Goal: Information Seeking & Learning: Find specific fact

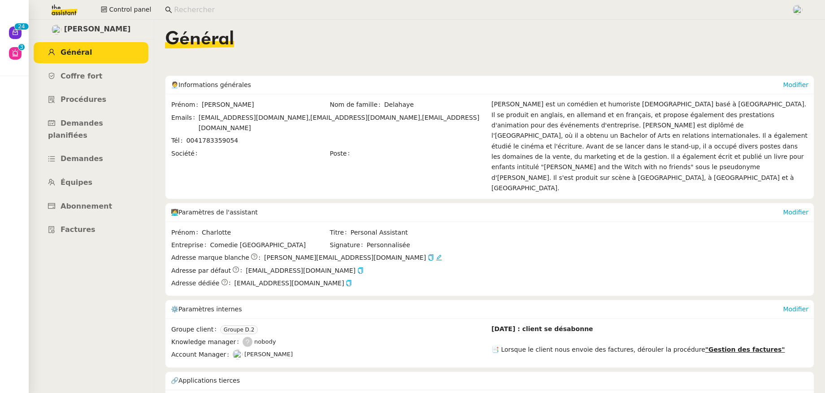
click at [203, 13] on input at bounding box center [478, 10] width 608 height 12
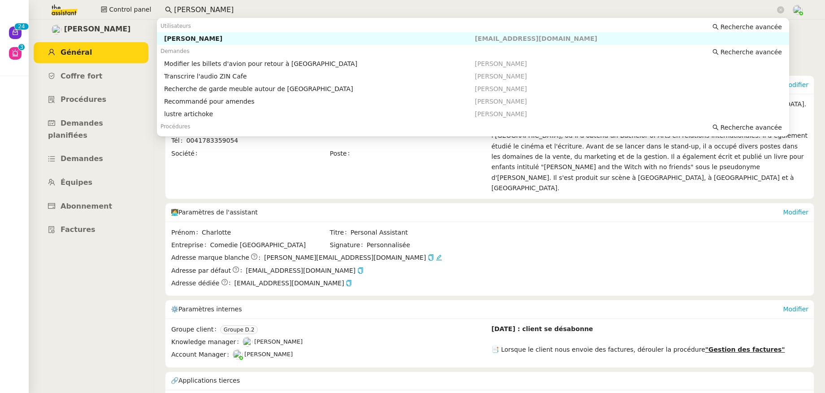
click at [207, 36] on div "[PERSON_NAME]" at bounding box center [319, 39] width 311 height 8
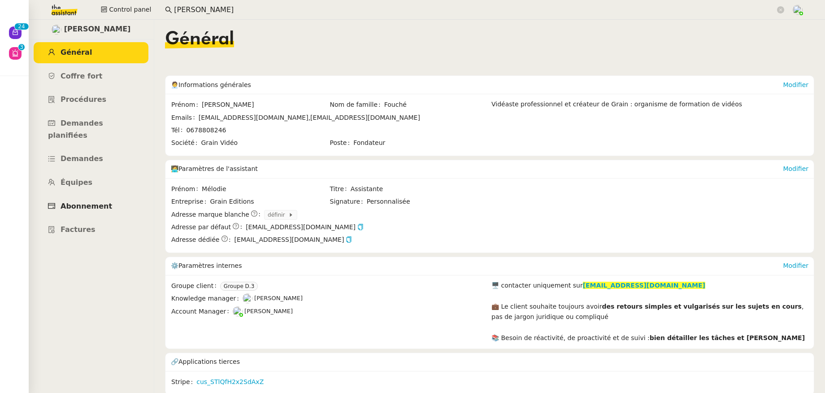
click at [108, 196] on link "Abonnement" at bounding box center [91, 206] width 115 height 21
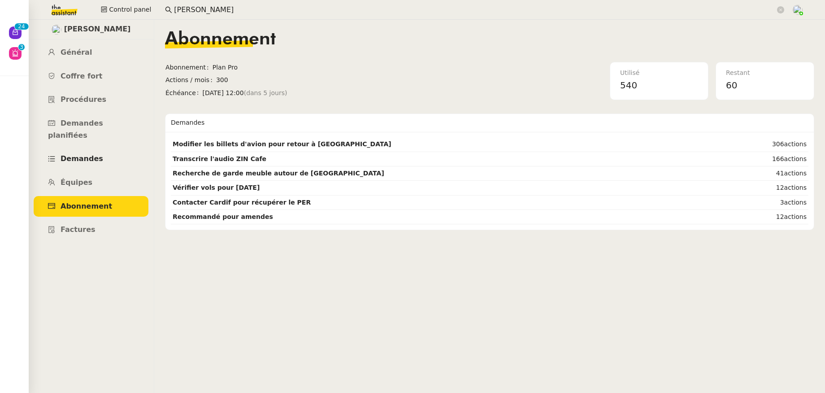
click at [84, 154] on span "Demandes" at bounding box center [82, 158] width 43 height 9
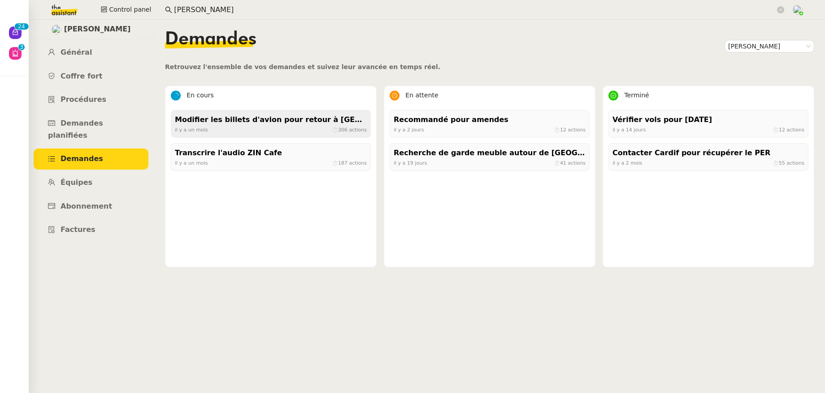
click at [221, 121] on div "Modifier les billets d'avion pour retour à Bali" at bounding box center [271, 120] width 192 height 12
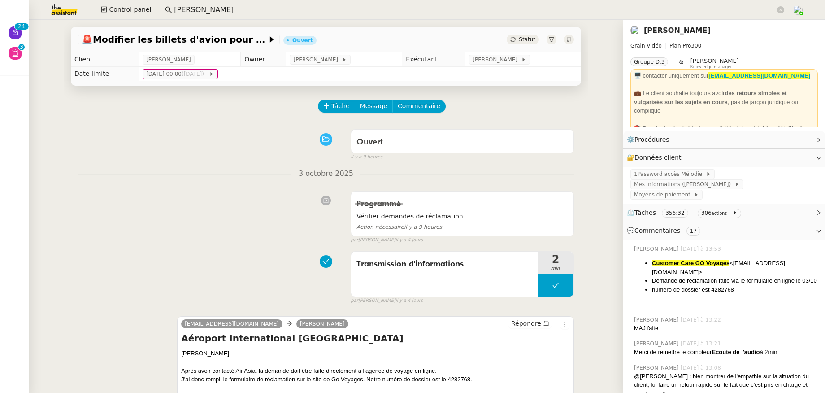
click at [759, 204] on div "⏲️ Tâches 356:32 306 actions" at bounding box center [724, 212] width 202 height 17
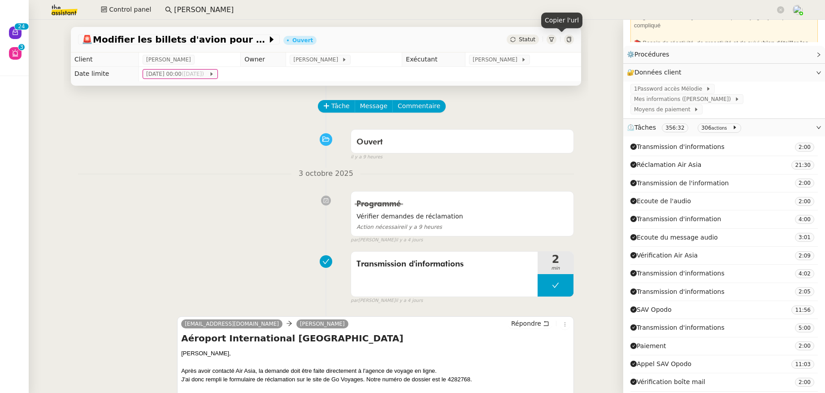
click at [567, 38] on icon at bounding box center [569, 39] width 4 height 5
click at [566, 41] on icon at bounding box center [568, 39] width 5 height 5
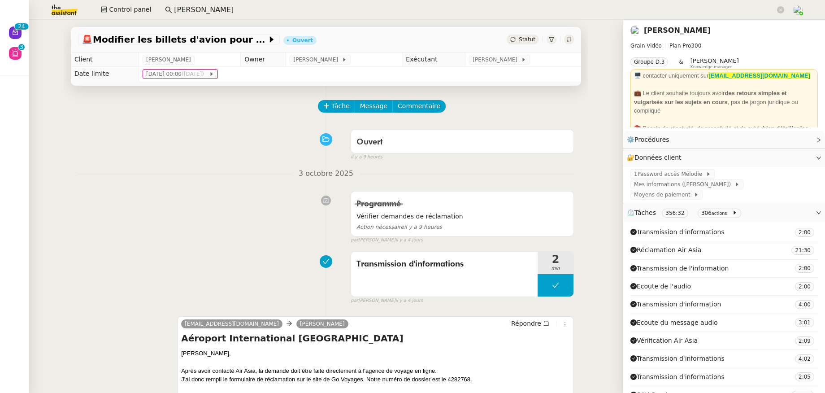
click at [652, 30] on link "[PERSON_NAME]" at bounding box center [677, 30] width 67 height 9
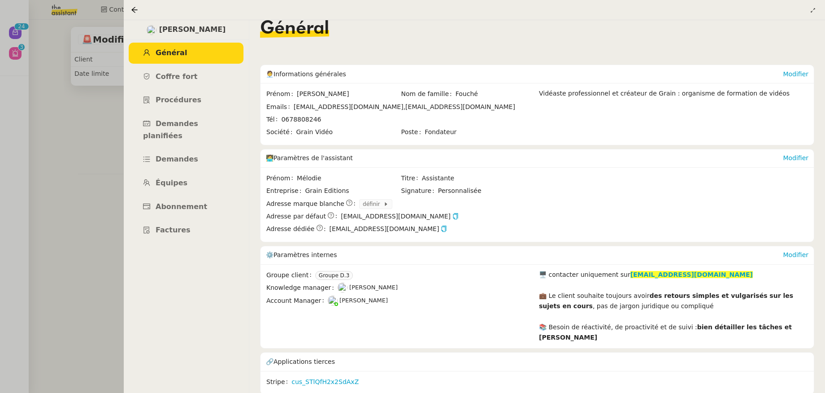
scroll to position [12, 0]
click at [174, 109] on link "Procédures" at bounding box center [186, 100] width 115 height 21
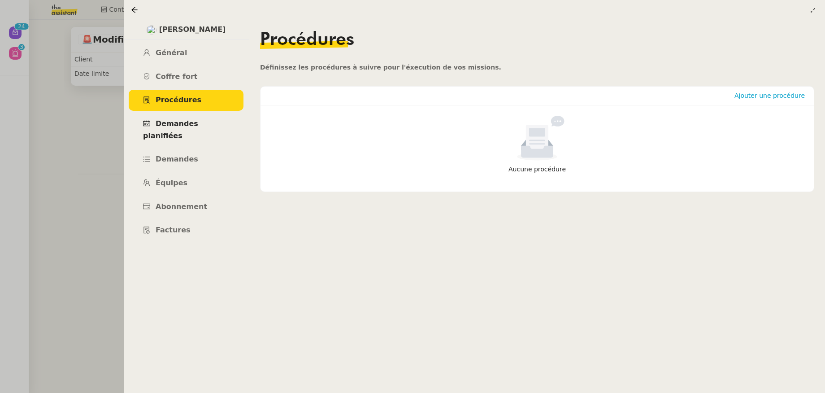
click at [175, 130] on link "Demandes planifiées" at bounding box center [186, 129] width 115 height 33
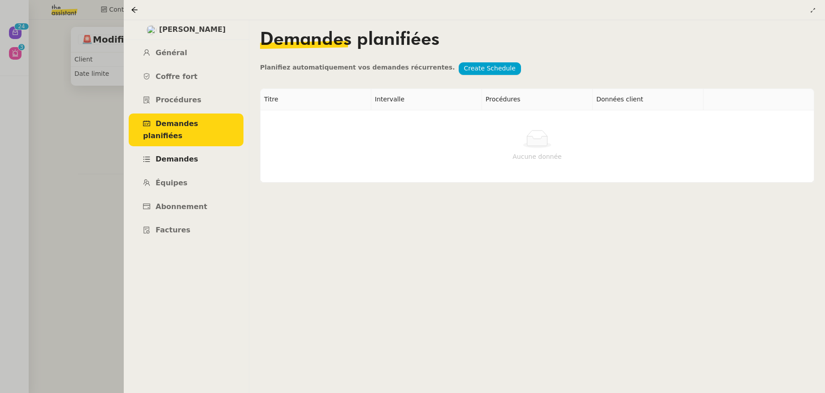
click at [175, 155] on span "Demandes" at bounding box center [177, 159] width 43 height 9
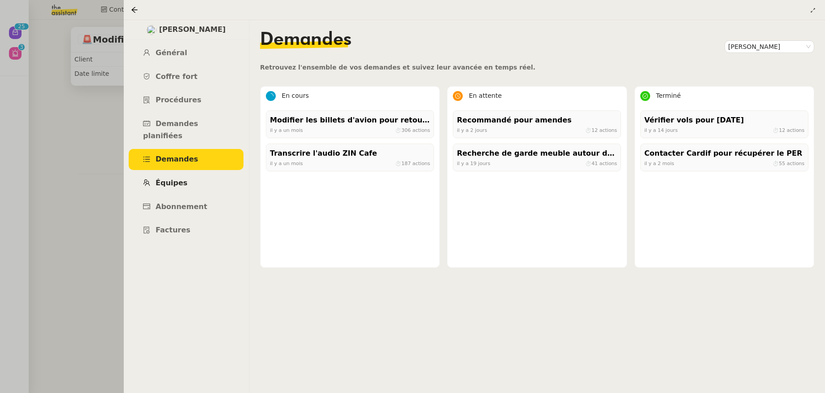
click at [175, 178] on span "Équipes" at bounding box center [172, 182] width 32 height 9
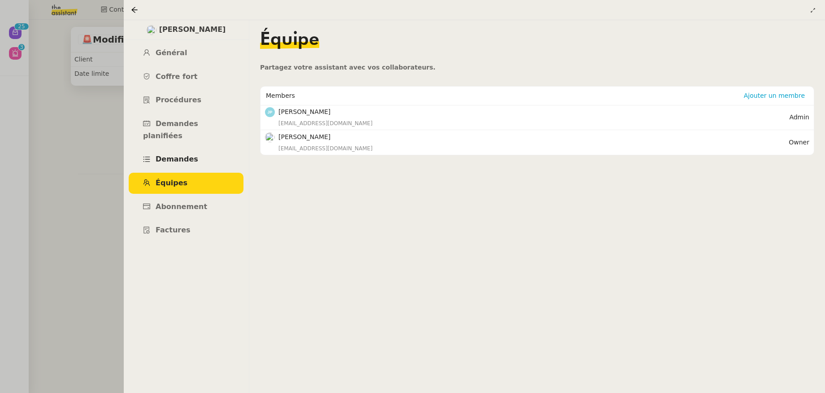
click at [176, 155] on span "Demandes" at bounding box center [177, 159] width 43 height 9
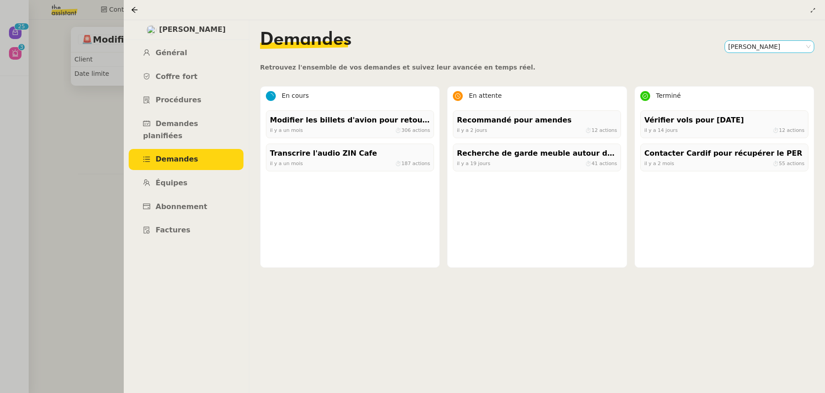
click at [770, 50] on nz-select-item "[PERSON_NAME]" at bounding box center [769, 47] width 82 height 12
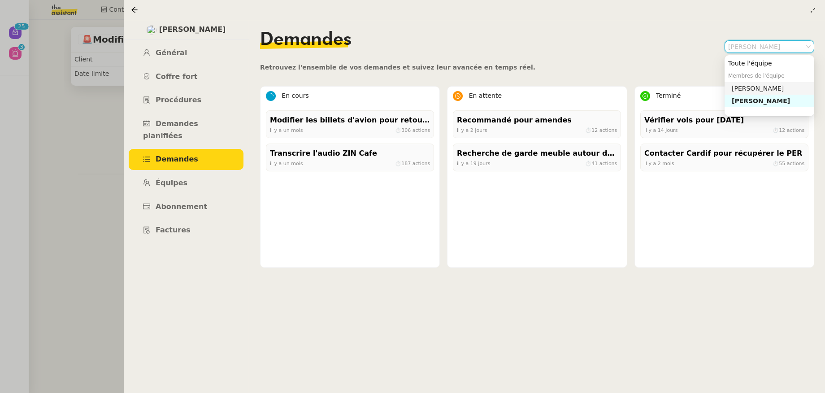
click at [766, 87] on div "Julien Pocinho" at bounding box center [770, 88] width 79 height 8
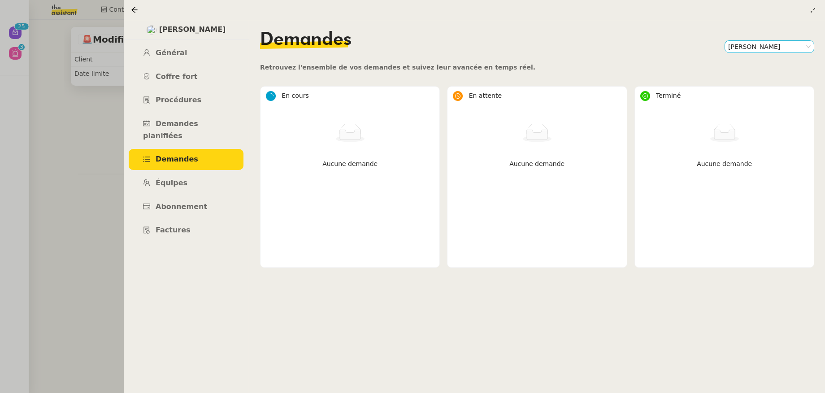
click at [763, 46] on nz-select-item "Julien Pocinho" at bounding box center [769, 47] width 82 height 12
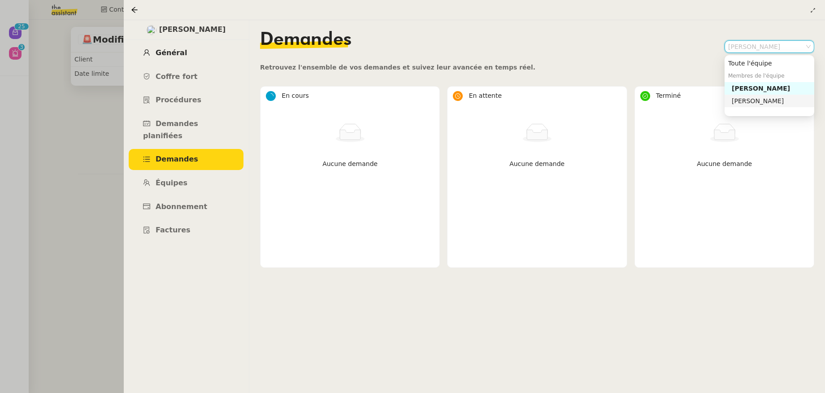
click at [161, 55] on span "Général" at bounding box center [171, 52] width 31 height 9
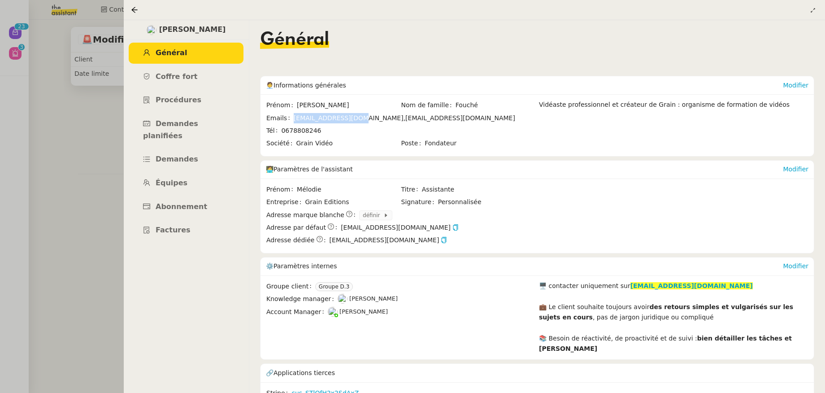
drag, startPoint x: 351, startPoint y: 120, endPoint x: 292, endPoint y: 117, distance: 59.7
click at [294, 117] on span "louis.fce@gmail.com," at bounding box center [350, 117] width 112 height 7
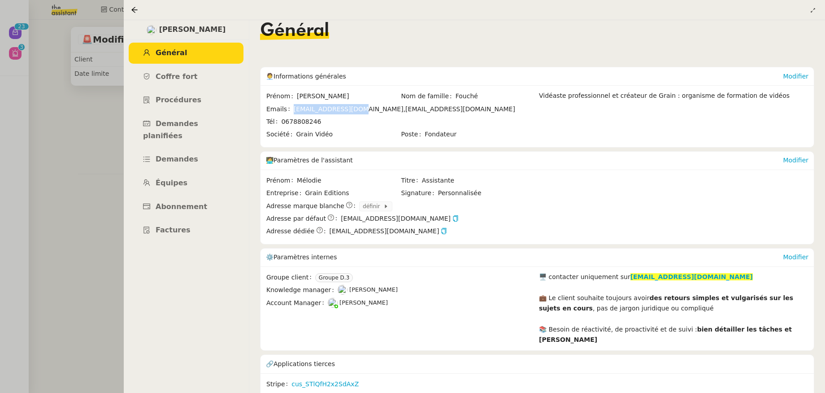
scroll to position [12, 0]
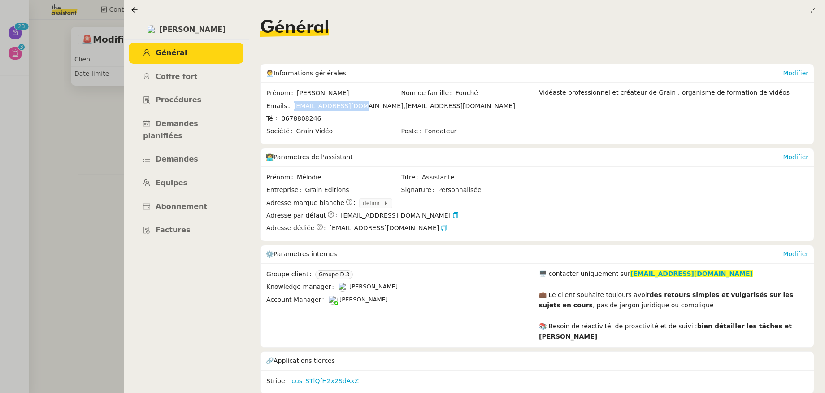
copy span "louis.fce@gmail.com"
click at [105, 157] on div at bounding box center [412, 196] width 825 height 393
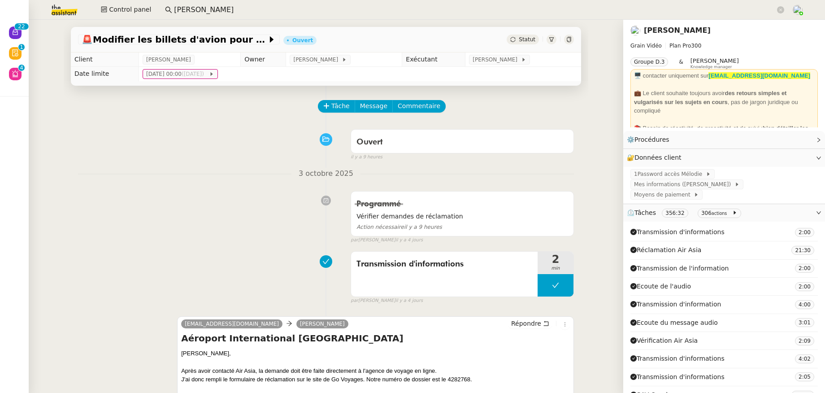
click at [666, 31] on link "[PERSON_NAME]" at bounding box center [677, 30] width 67 height 9
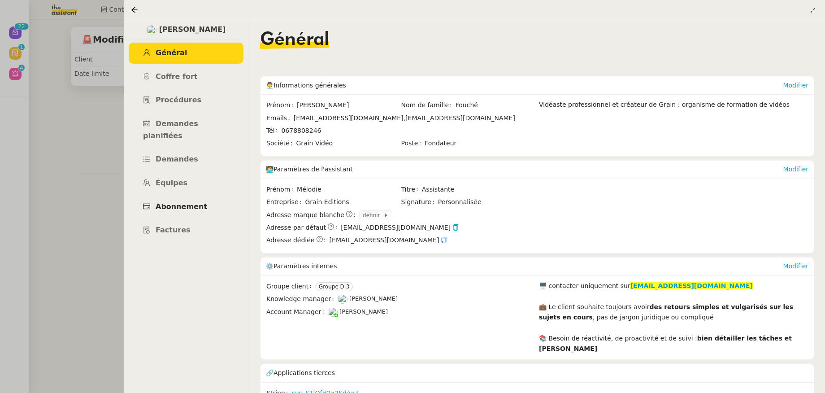
click at [172, 202] on span "Abonnement" at bounding box center [182, 206] width 52 height 9
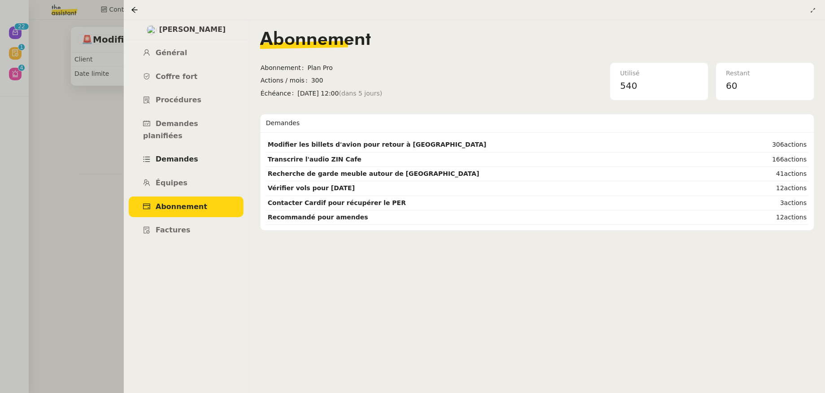
click at [178, 155] on span "Demandes" at bounding box center [177, 159] width 43 height 9
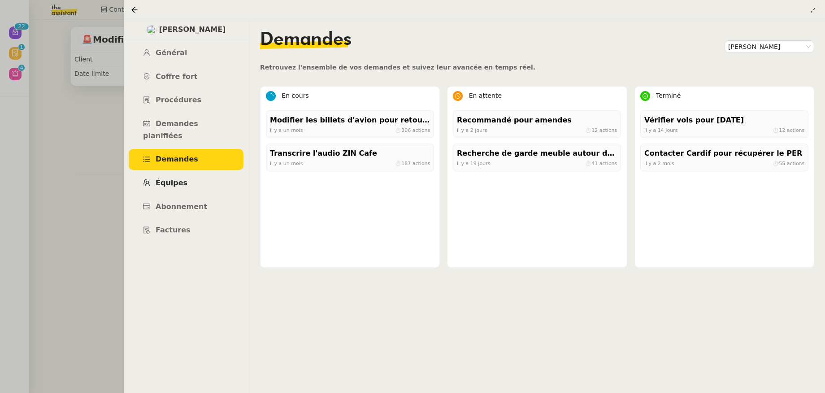
click at [172, 178] on span "Équipes" at bounding box center [172, 182] width 32 height 9
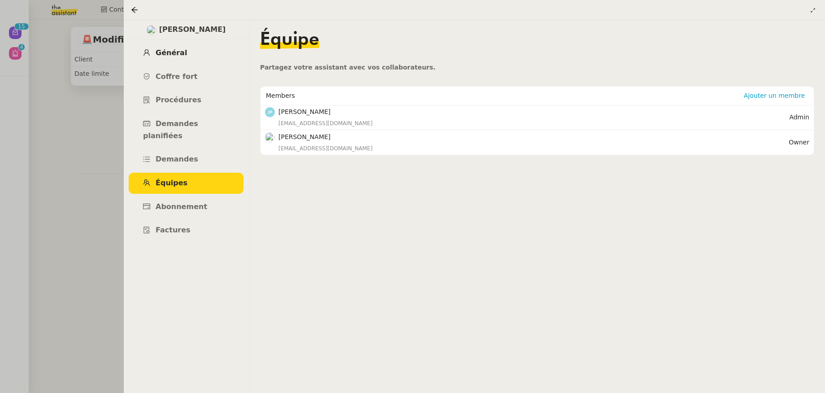
click at [164, 48] on link "Général" at bounding box center [186, 53] width 115 height 21
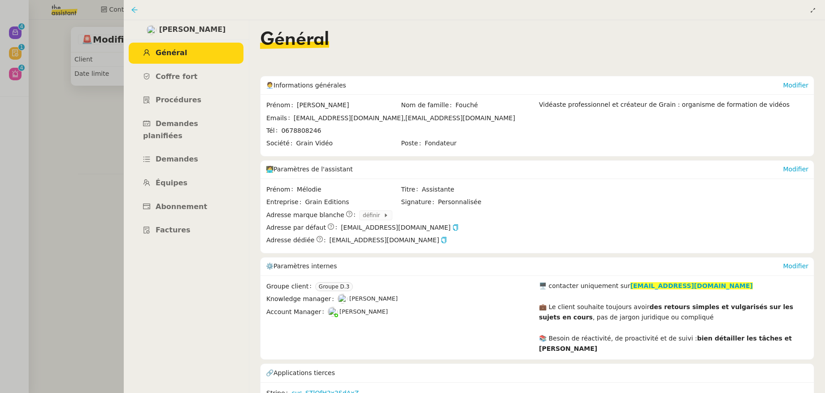
click at [131, 10] on icon at bounding box center [134, 9] width 7 height 7
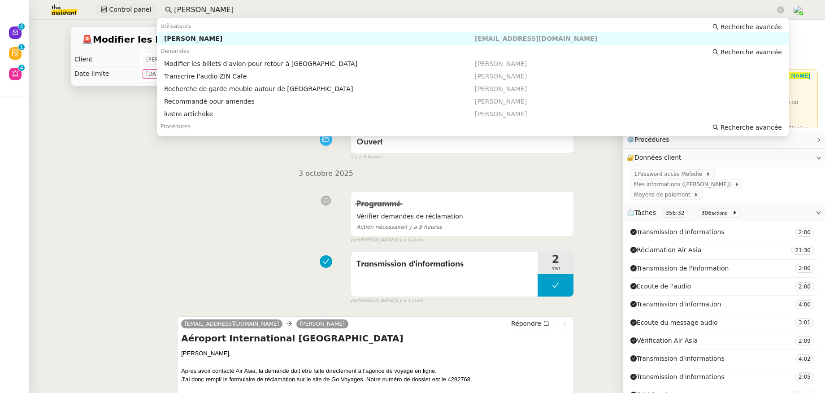
drag, startPoint x: 199, startPoint y: 6, endPoint x: 151, endPoint y: 6, distance: 48.4
click at [151, 6] on div "Control panel louis fouché" at bounding box center [412, 10] width 780 height 20
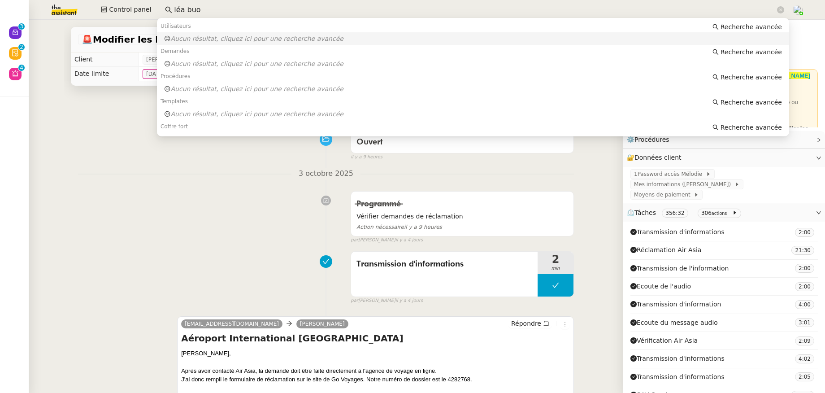
click at [177, 9] on input "léa buo" at bounding box center [474, 10] width 601 height 12
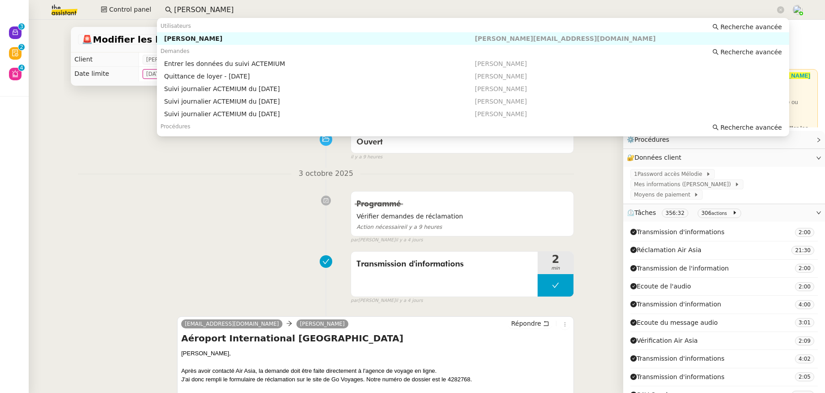
click at [215, 37] on div "[PERSON_NAME]" at bounding box center [319, 39] width 311 height 8
type input "[PERSON_NAME]"
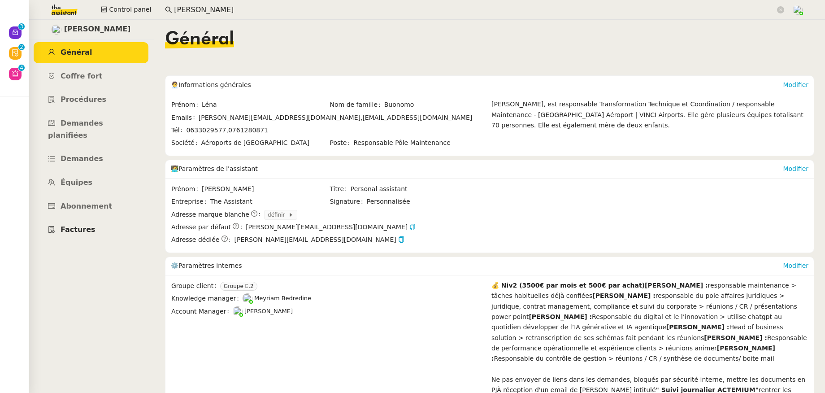
click at [82, 225] on span "Factures" at bounding box center [78, 229] width 35 height 9
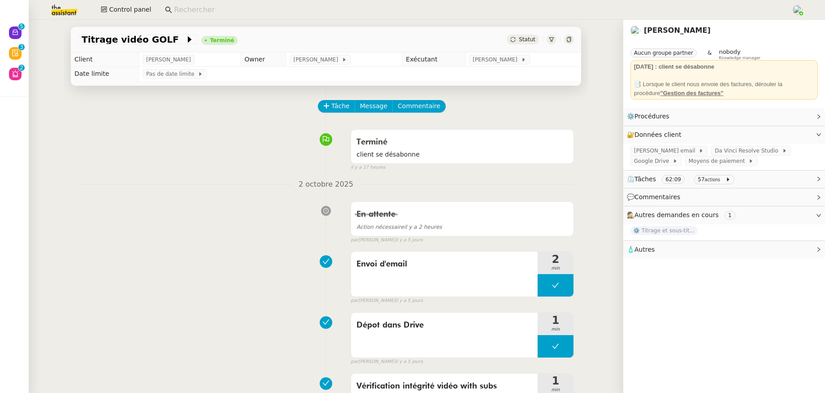
click at [203, 13] on input at bounding box center [478, 10] width 608 height 12
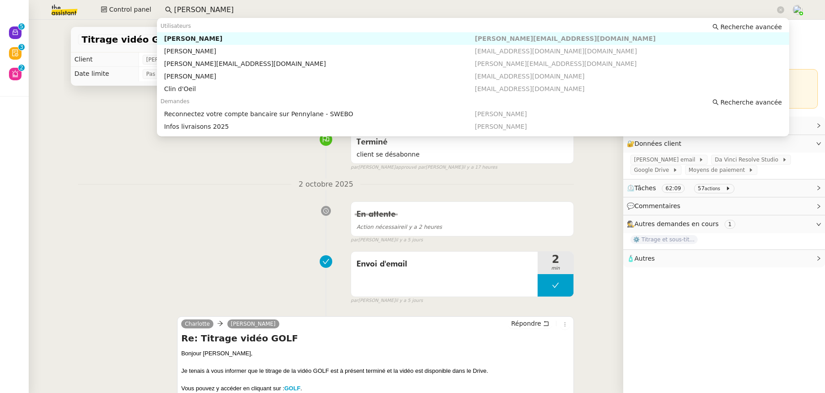
click at [220, 38] on div "Colin Chaffotte" at bounding box center [319, 39] width 311 height 8
type input "colin ch"
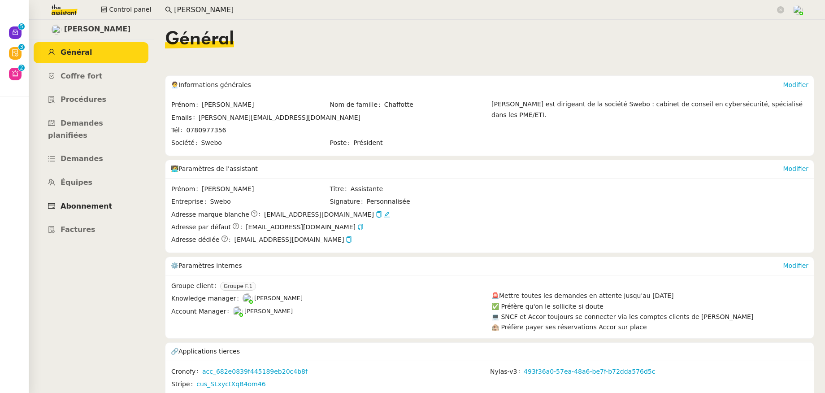
click at [71, 202] on span "Abonnement" at bounding box center [87, 206] width 52 height 9
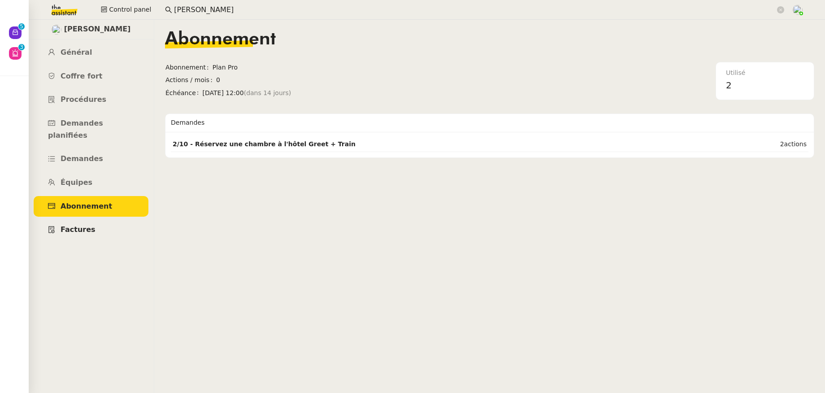
click at [80, 225] on span "Factures" at bounding box center [78, 229] width 35 height 9
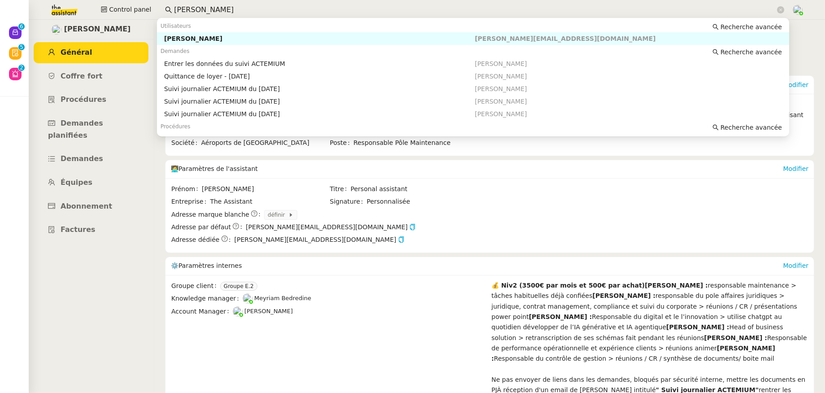
click at [160, 6] on nz-input-group "[PERSON_NAME]" at bounding box center [474, 9] width 629 height 13
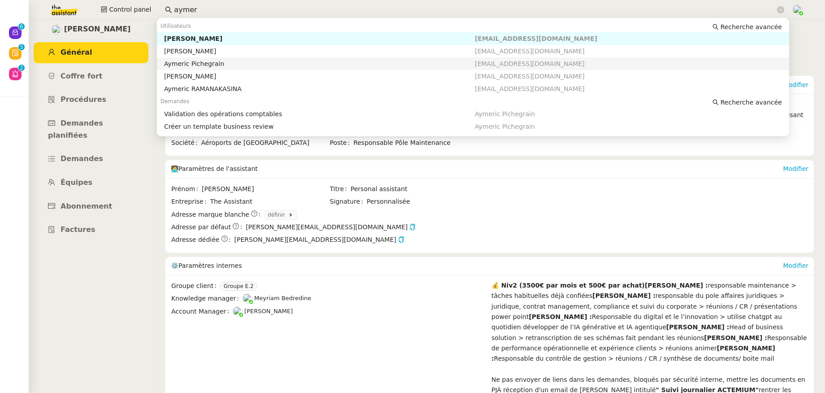
click at [185, 67] on div "Aymeric Pichegrain" at bounding box center [319, 64] width 311 height 8
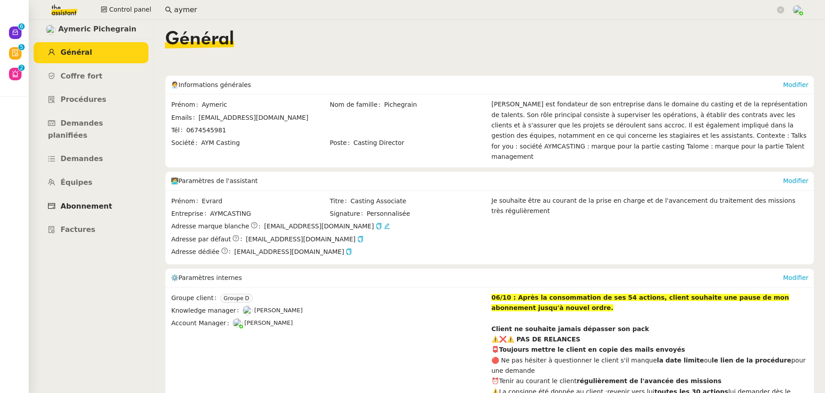
click at [94, 202] on span "Abonnement" at bounding box center [87, 206] width 52 height 9
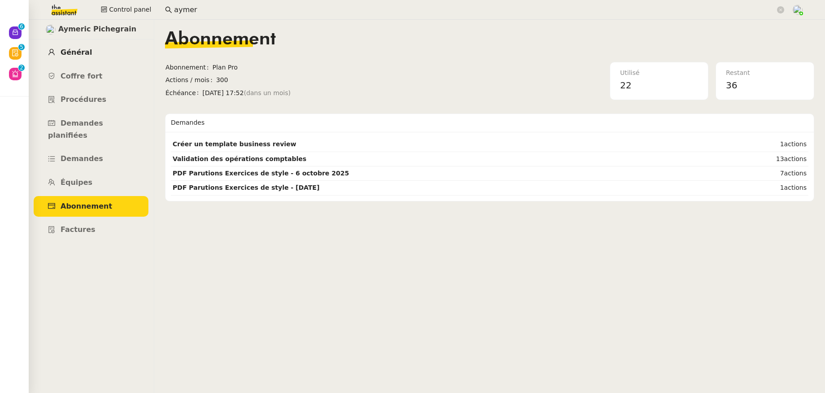
click at [66, 50] on span "Général" at bounding box center [76, 52] width 31 height 9
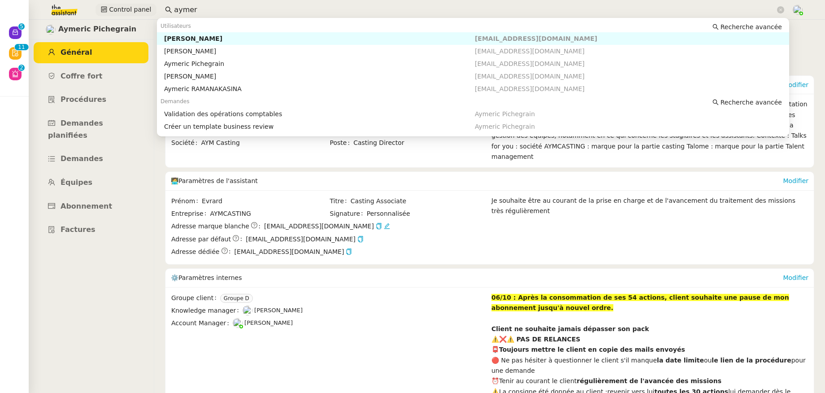
drag, startPoint x: 203, startPoint y: 8, endPoint x: 141, endPoint y: 5, distance: 61.9
click at [141, 5] on div "Control panel aymer" at bounding box center [412, 10] width 780 height 20
click at [164, 35] on div "[PERSON_NAME]" at bounding box center [319, 39] width 311 height 8
type input "[PERSON_NAME]"
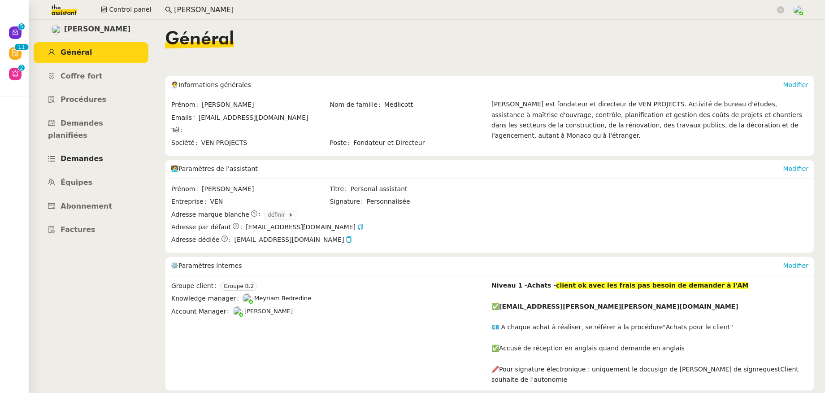
click at [73, 153] on link "Demandes" at bounding box center [91, 158] width 115 height 21
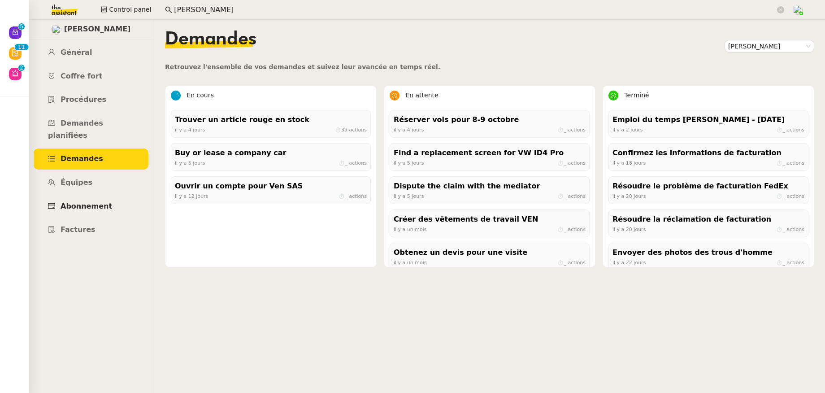
click at [83, 202] on span "Abonnement" at bounding box center [87, 206] width 52 height 9
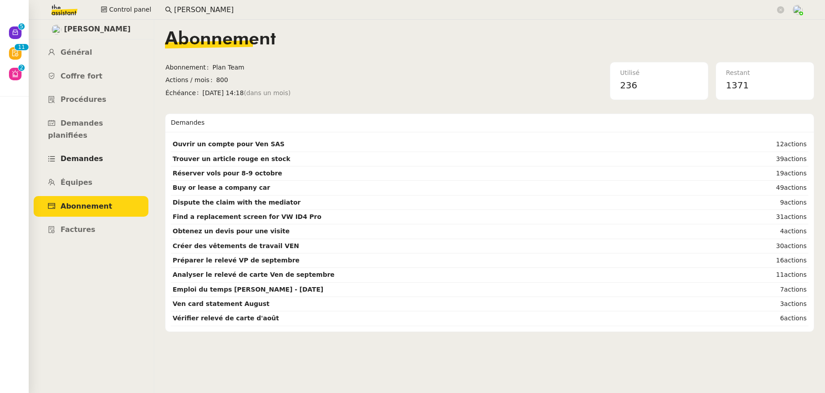
click at [84, 154] on span "Demandes" at bounding box center [82, 158] width 43 height 9
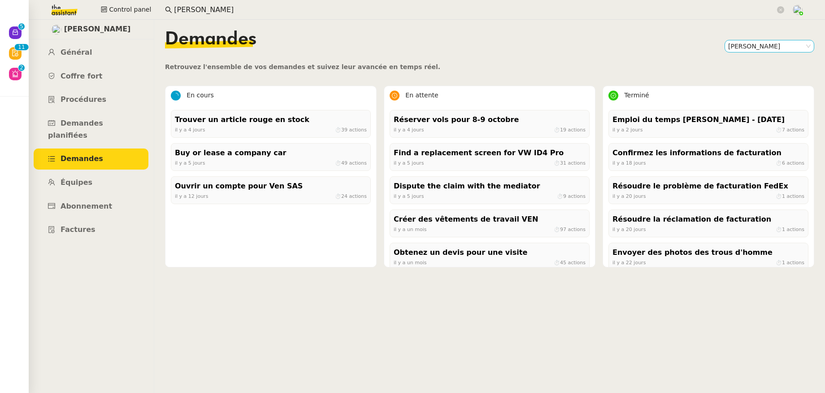
click at [728, 43] on nz-select-item "[PERSON_NAME]" at bounding box center [769, 46] width 82 height 12
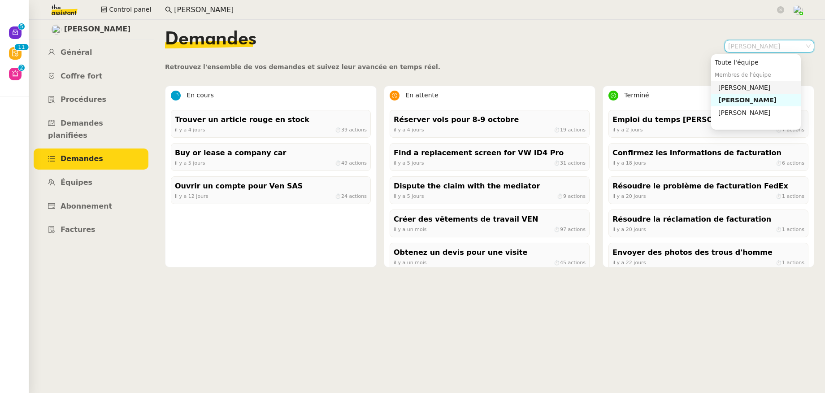
click at [741, 85] on div "[PERSON_NAME]" at bounding box center [757, 87] width 79 height 8
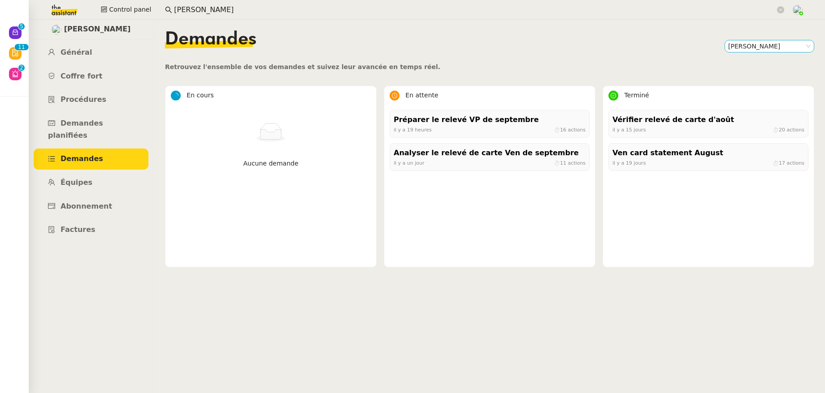
click at [740, 48] on nz-select-item "[PERSON_NAME]" at bounding box center [769, 46] width 82 height 12
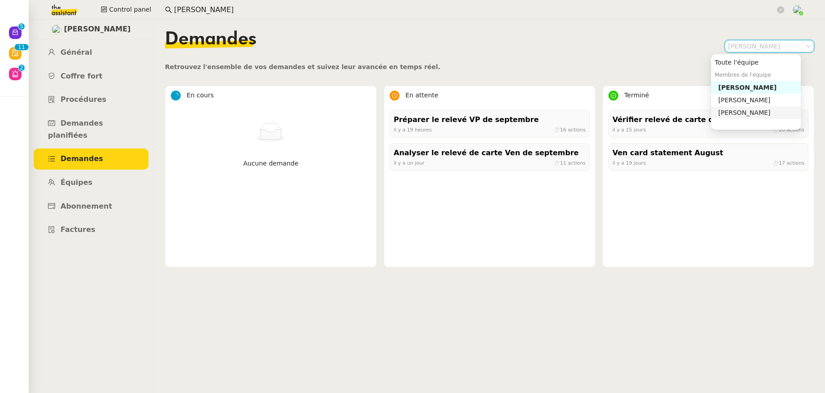
click at [751, 112] on div "[PERSON_NAME]" at bounding box center [757, 112] width 79 height 8
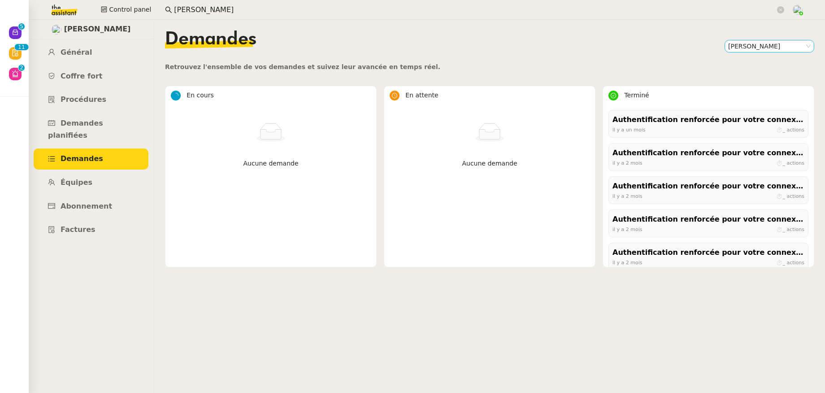
click at [743, 48] on nz-select-item "[PERSON_NAME]" at bounding box center [769, 46] width 82 height 12
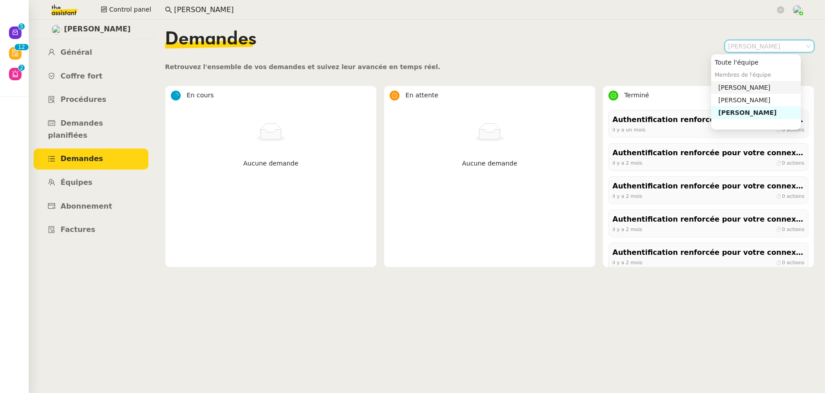
click at [744, 85] on div "[PERSON_NAME]" at bounding box center [757, 87] width 79 height 8
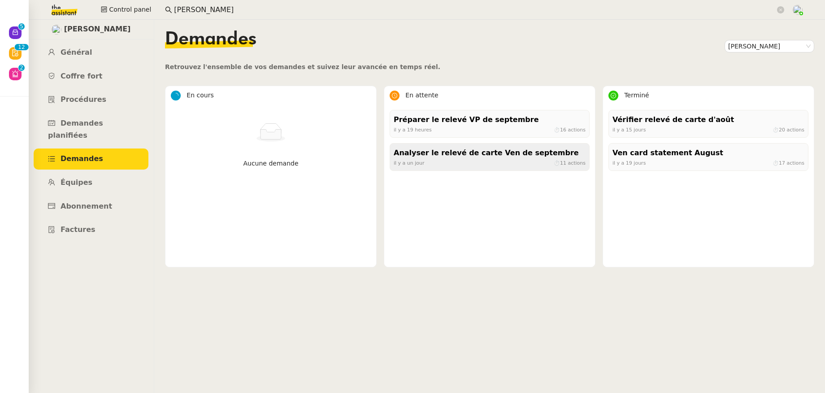
click at [521, 150] on div "Analyser le relevé de carte Ven de septembre" at bounding box center [490, 153] width 192 height 12
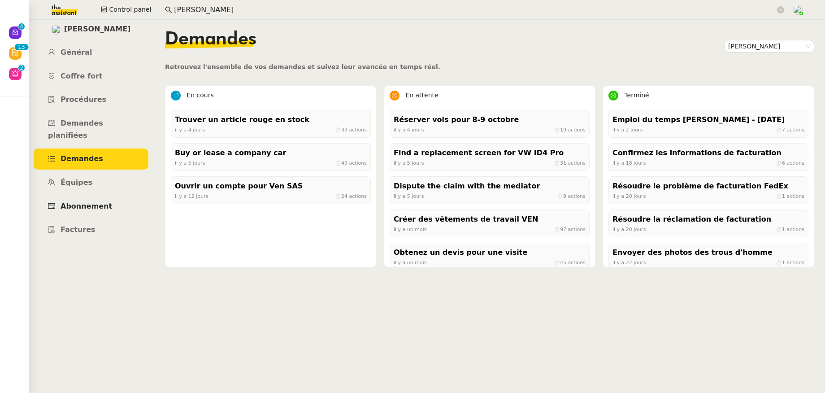
click at [91, 198] on link "Abonnement" at bounding box center [91, 206] width 115 height 21
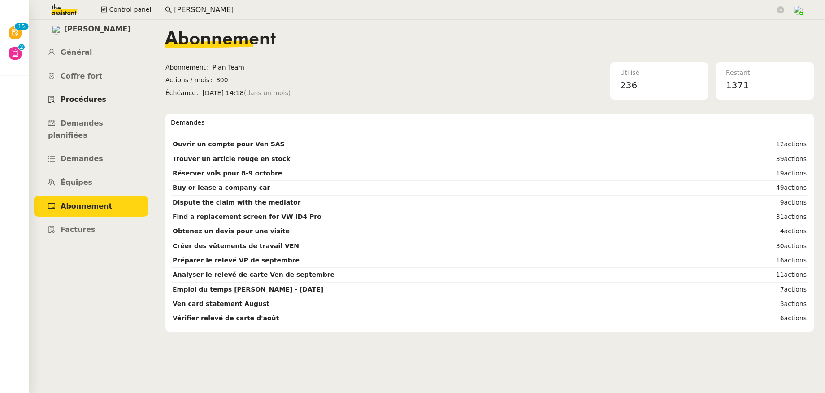
click at [99, 98] on span "Procédures" at bounding box center [84, 99] width 46 height 9
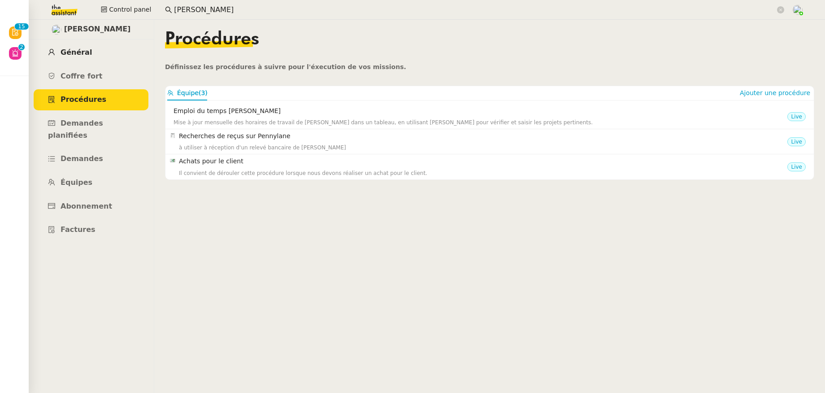
click at [74, 53] on span "Général" at bounding box center [76, 52] width 31 height 9
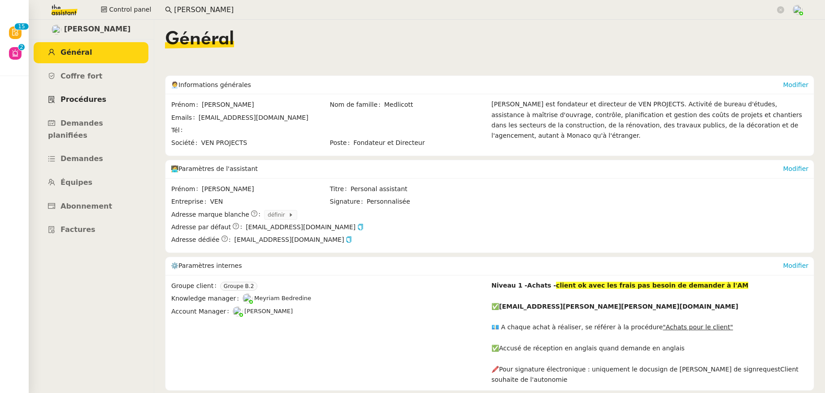
click at [82, 103] on span "Procédures" at bounding box center [84, 99] width 46 height 9
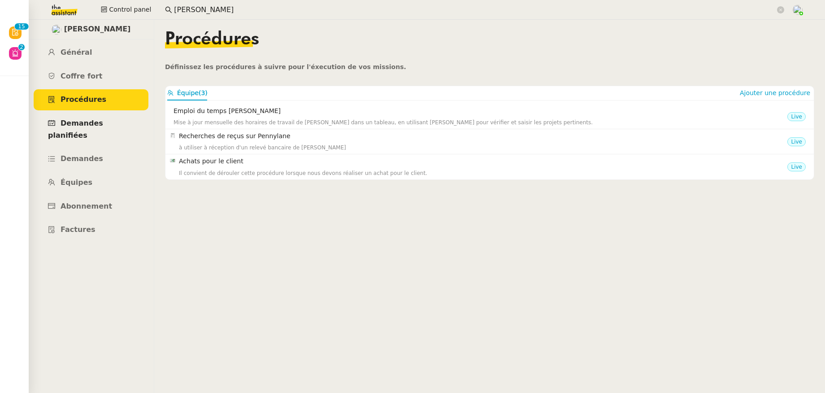
click at [82, 126] on span "Demandes planifiées" at bounding box center [75, 129] width 55 height 21
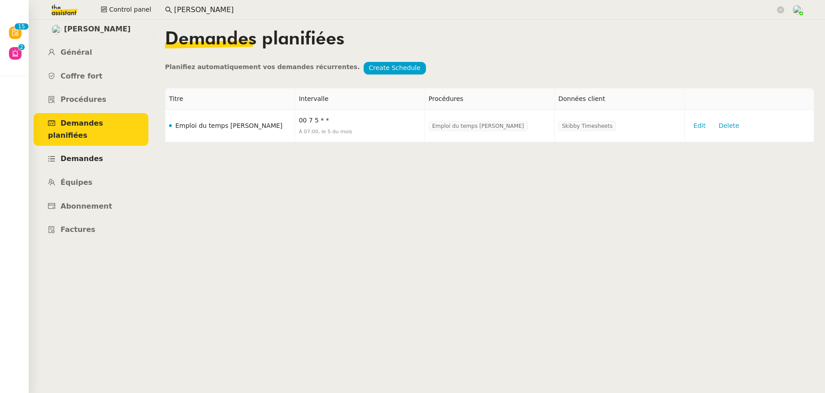
click at [73, 154] on span "Demandes" at bounding box center [82, 158] width 43 height 9
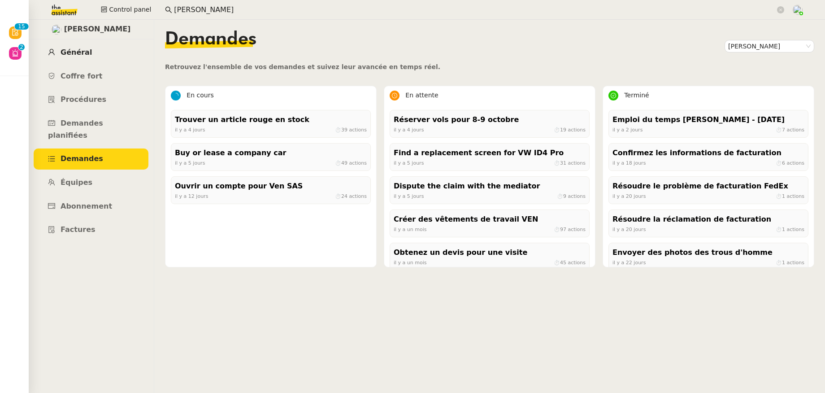
click at [79, 53] on span "Général" at bounding box center [76, 52] width 31 height 9
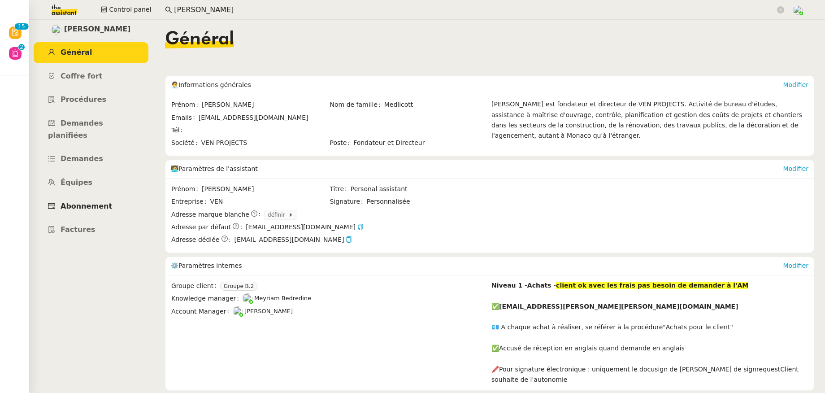
click at [102, 202] on span "Abonnement" at bounding box center [87, 206] width 52 height 9
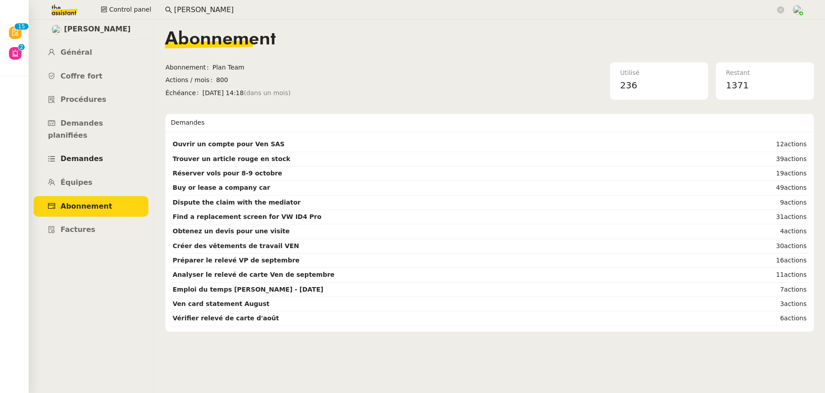
click at [90, 154] on span "Demandes" at bounding box center [82, 158] width 43 height 9
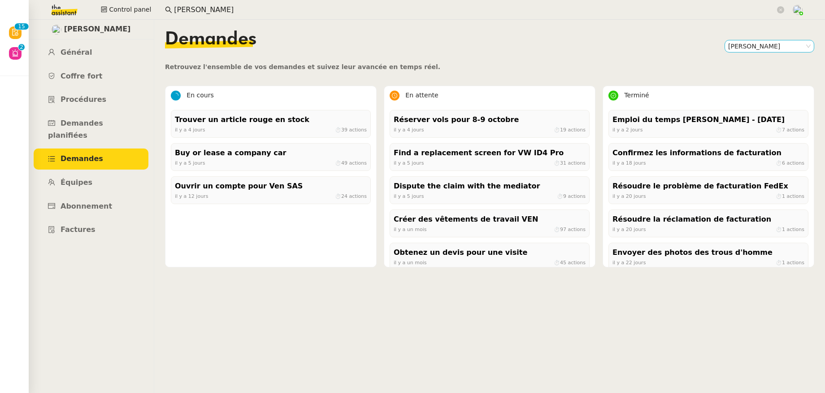
click at [764, 43] on nz-select-item "[PERSON_NAME]" at bounding box center [769, 46] width 82 height 12
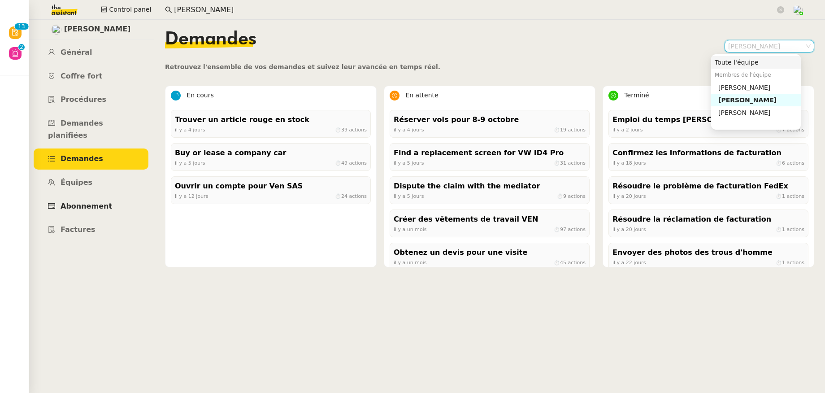
click at [66, 199] on link "Abonnement" at bounding box center [91, 206] width 115 height 21
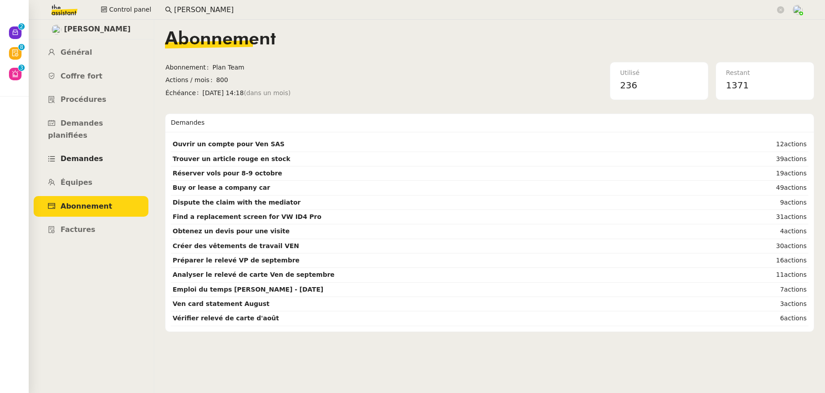
click at [67, 148] on link "Demandes" at bounding box center [91, 158] width 115 height 21
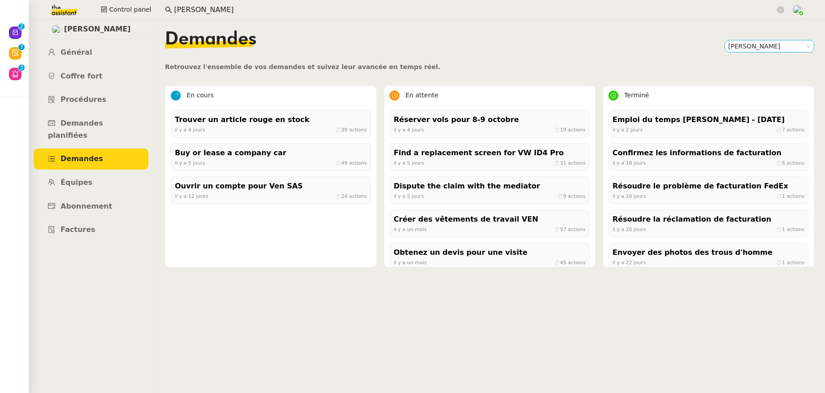
click at [747, 48] on nz-select-item "[PERSON_NAME]" at bounding box center [769, 46] width 82 height 12
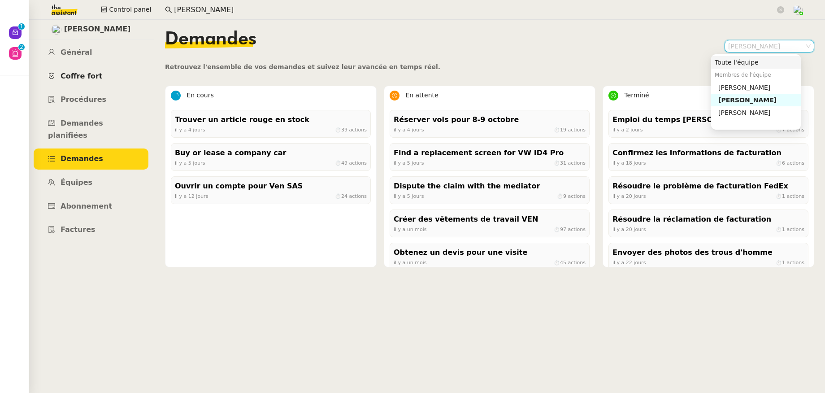
click at [76, 81] on link "Coffre fort" at bounding box center [91, 76] width 115 height 21
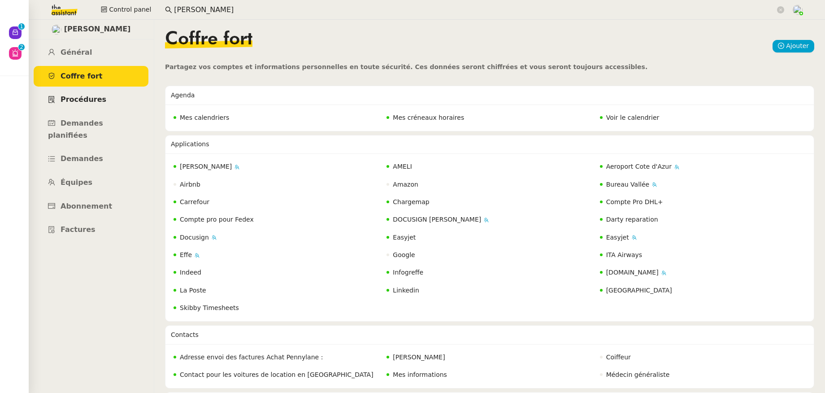
click at [77, 99] on span "Procédures" at bounding box center [84, 99] width 46 height 9
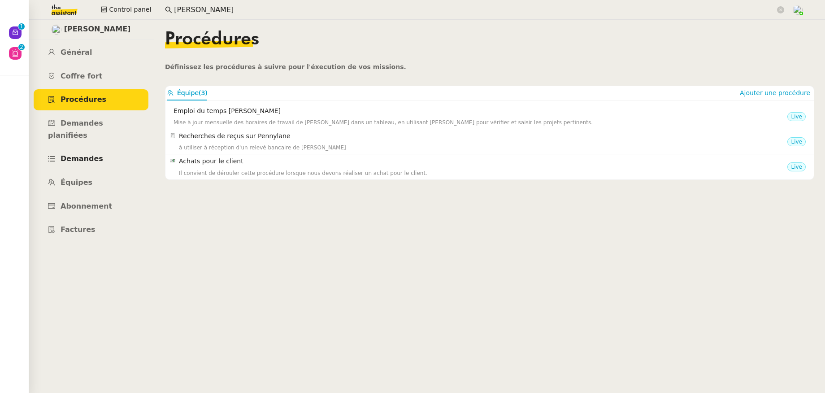
click at [83, 153] on link "Demandes" at bounding box center [91, 158] width 115 height 21
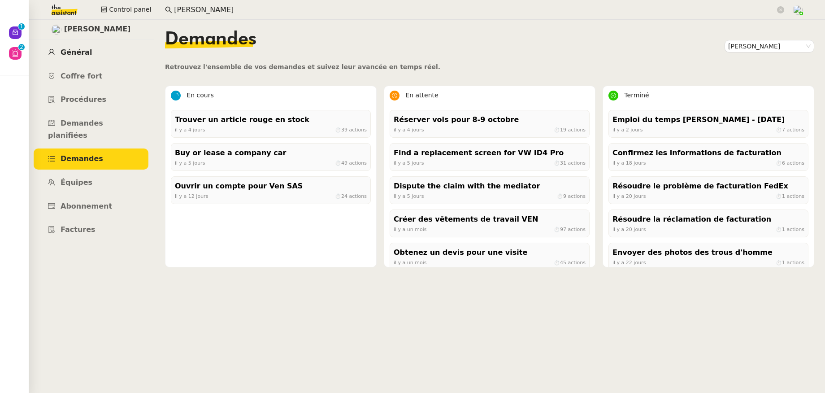
click at [83, 55] on span "Général" at bounding box center [76, 52] width 31 height 9
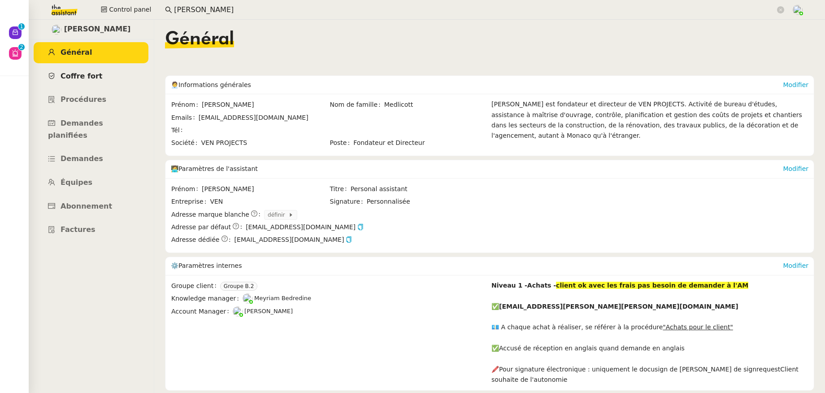
click at [84, 75] on span "Coffre fort" at bounding box center [82, 76] width 42 height 9
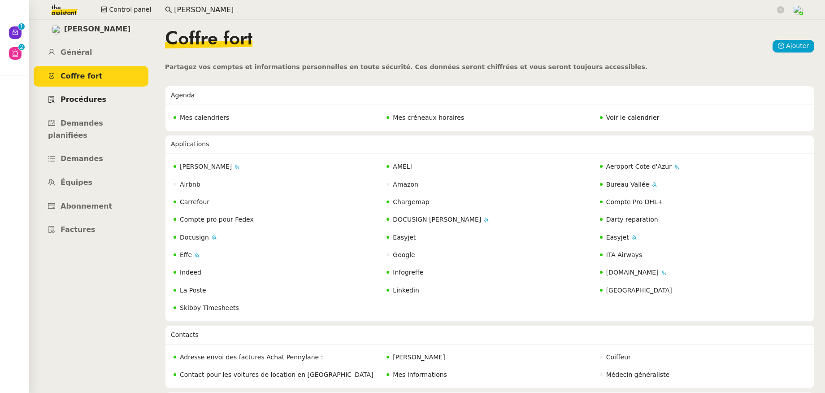
click at [85, 100] on span "Procédures" at bounding box center [84, 99] width 46 height 9
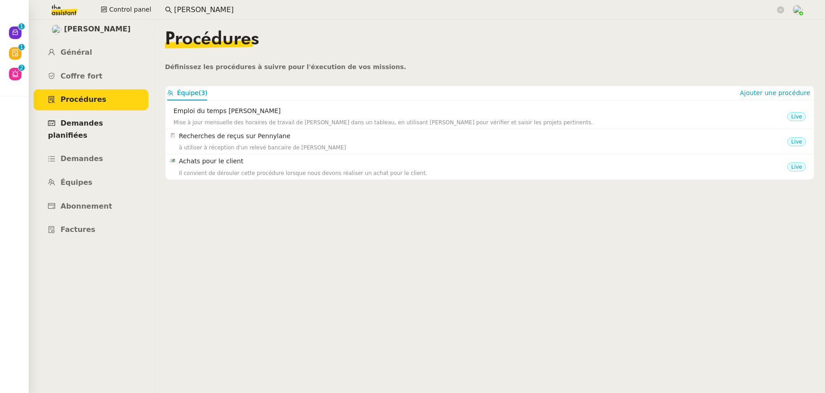
click at [84, 125] on span "Demandes planifiées" at bounding box center [75, 129] width 55 height 21
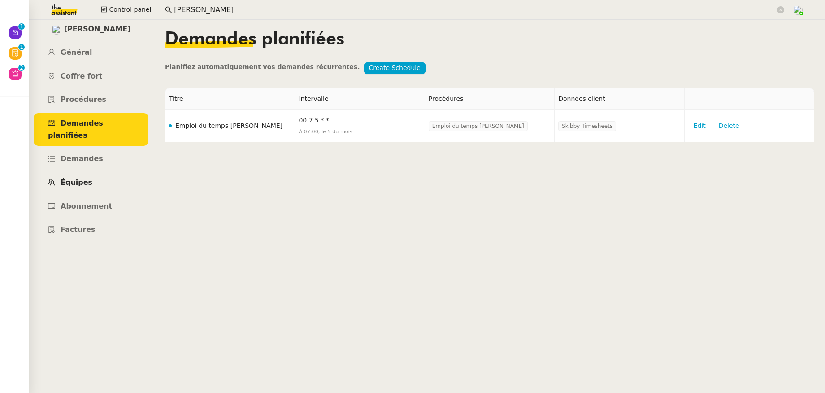
click at [79, 178] on span "Équipes" at bounding box center [77, 182] width 32 height 9
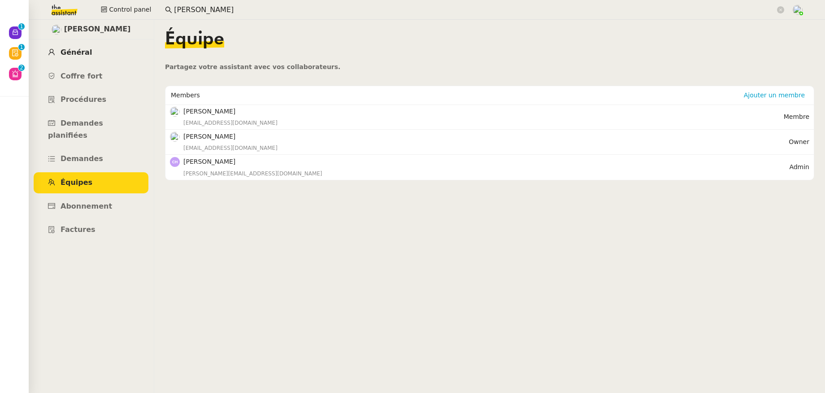
click at [77, 56] on span "Général" at bounding box center [76, 52] width 31 height 9
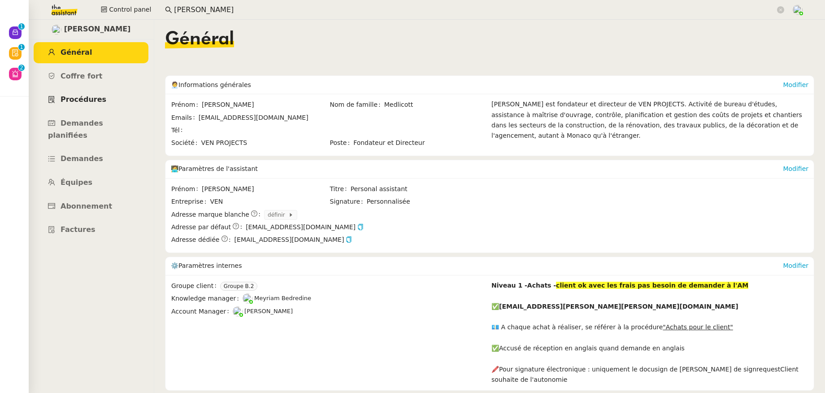
click at [79, 98] on span "Procédures" at bounding box center [84, 99] width 46 height 9
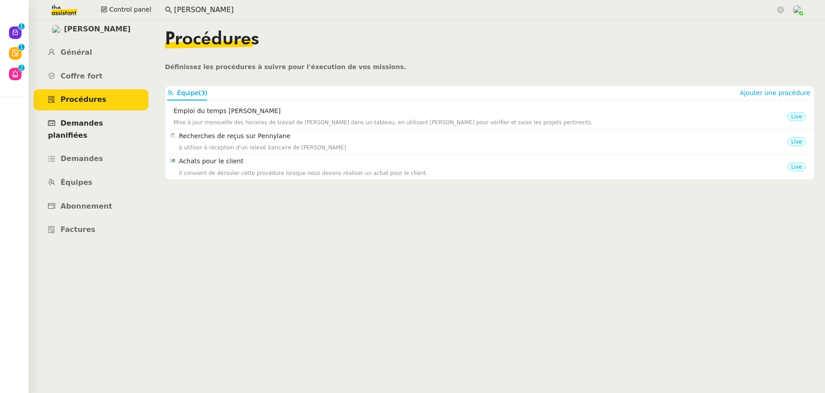
click at [103, 124] on span "Demandes planifiées" at bounding box center [75, 129] width 55 height 21
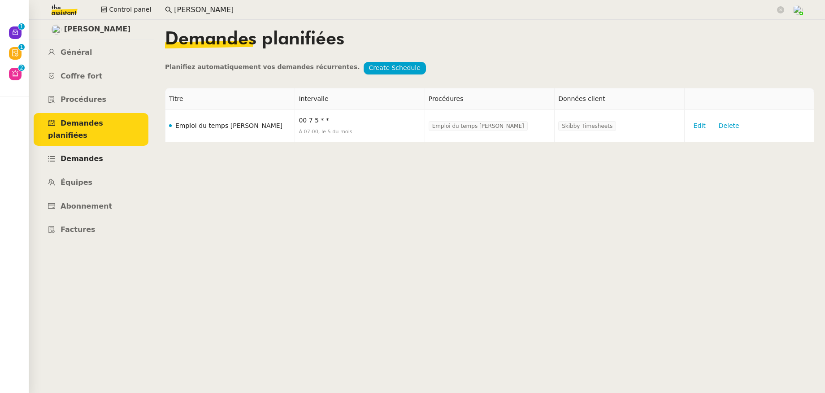
click at [95, 154] on span "Demandes" at bounding box center [82, 158] width 43 height 9
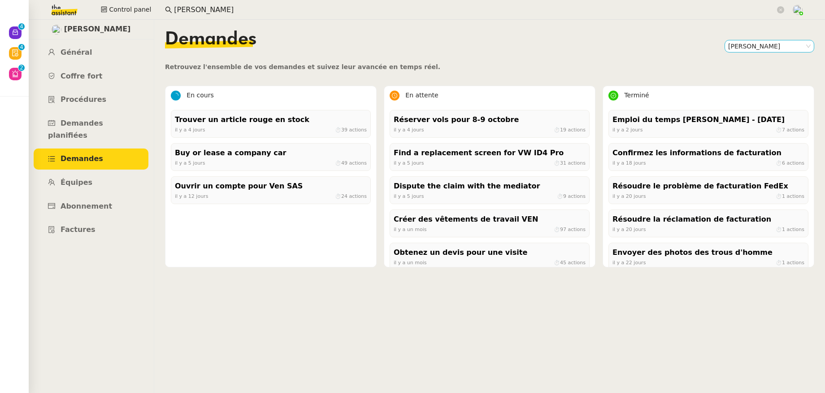
click at [740, 40] on nz-select-item "[PERSON_NAME]" at bounding box center [769, 46] width 82 height 12
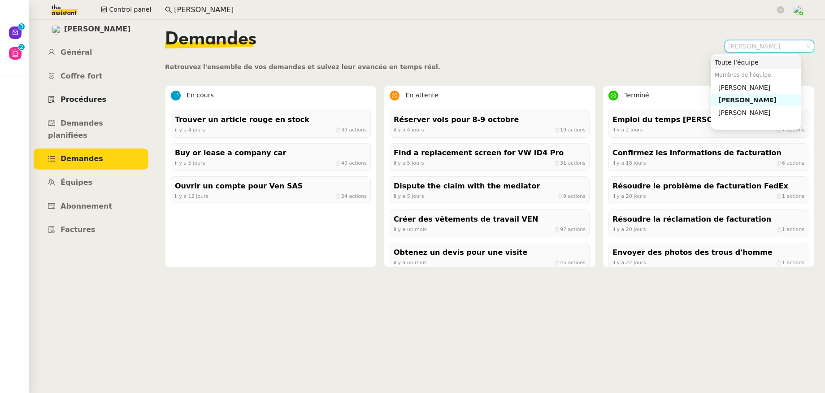
click at [91, 104] on link "Procédures" at bounding box center [91, 99] width 115 height 21
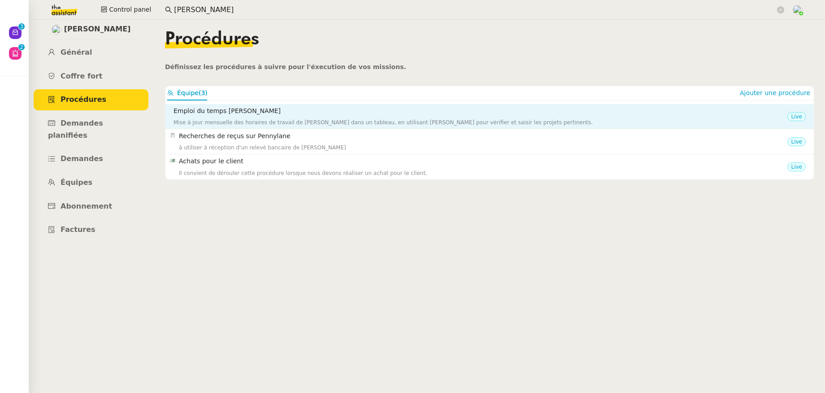
drag, startPoint x: 292, startPoint y: 109, endPoint x: 172, endPoint y: 110, distance: 120.1
click at [172, 110] on nz-list-item-meta "Emploi du temps [PERSON_NAME] Mise à jour mensuelle des horaires de travail de …" at bounding box center [478, 116] width 617 height 21
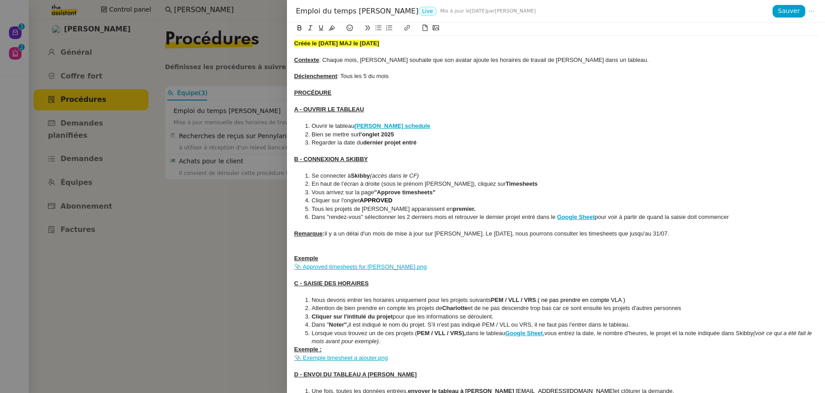
copy h4 "Emploi du temps [PERSON_NAME]"
click at [343, 11] on div "Emploi du temps [PERSON_NAME] Live Mis à jour le [DATE] par [PERSON_NAME]" at bounding box center [533, 11] width 478 height 10
copy div "Emploi du temps [PERSON_NAME]"
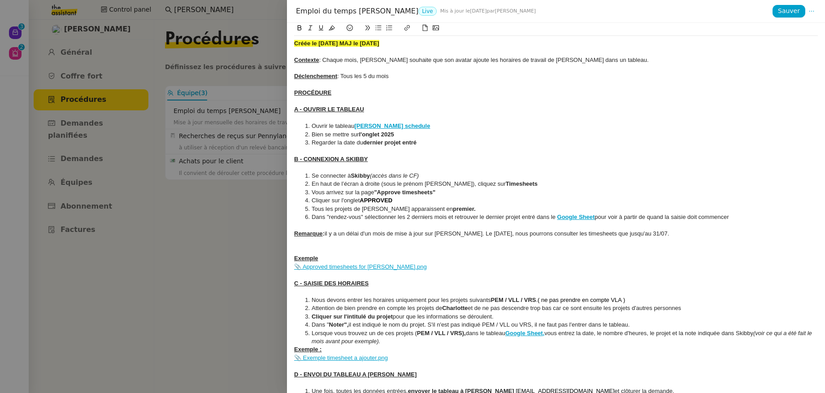
click at [236, 214] on div at bounding box center [412, 196] width 825 height 393
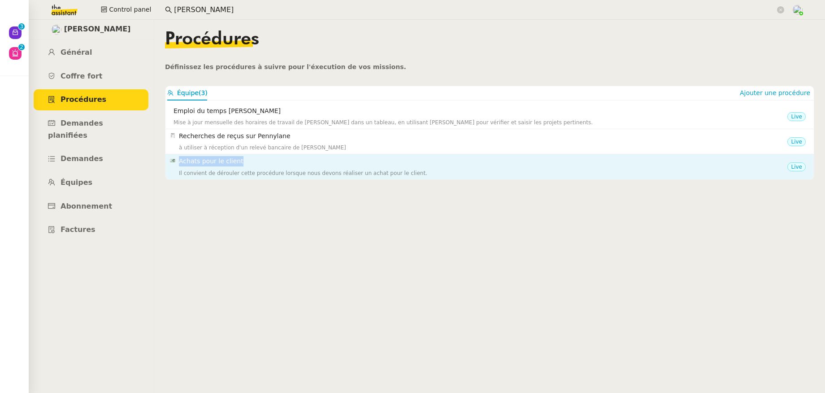
drag, startPoint x: 232, startPoint y: 161, endPoint x: 180, endPoint y: 161, distance: 52.0
click at [179, 161] on h4 "Achats pour le client" at bounding box center [483, 161] width 608 height 10
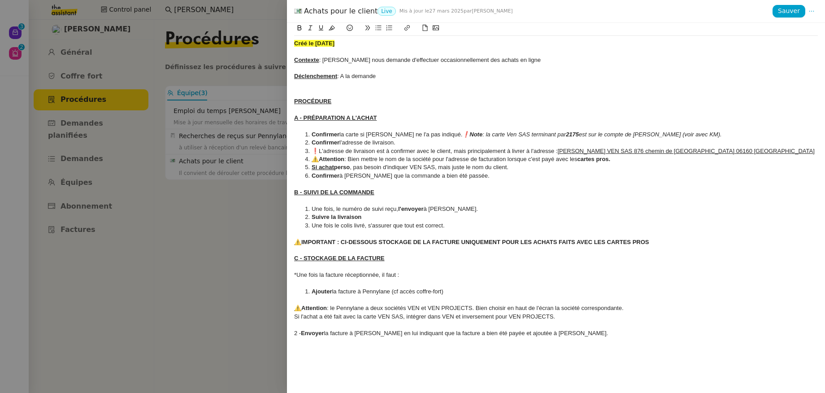
click at [216, 148] on div at bounding box center [412, 196] width 825 height 393
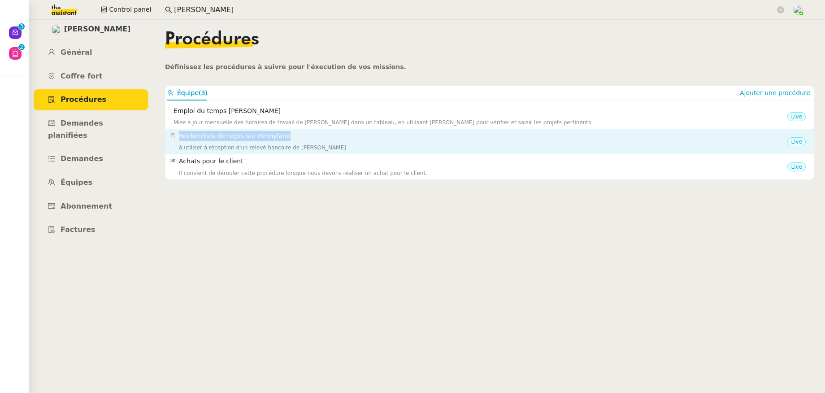
drag, startPoint x: 291, startPoint y: 137, endPoint x: 171, endPoint y: 137, distance: 120.1
click at [171, 137] on nz-list-item-meta "Recherches de reçus sur [PERSON_NAME] à utiliser à réception d'un relevé bancai…" at bounding box center [478, 141] width 617 height 21
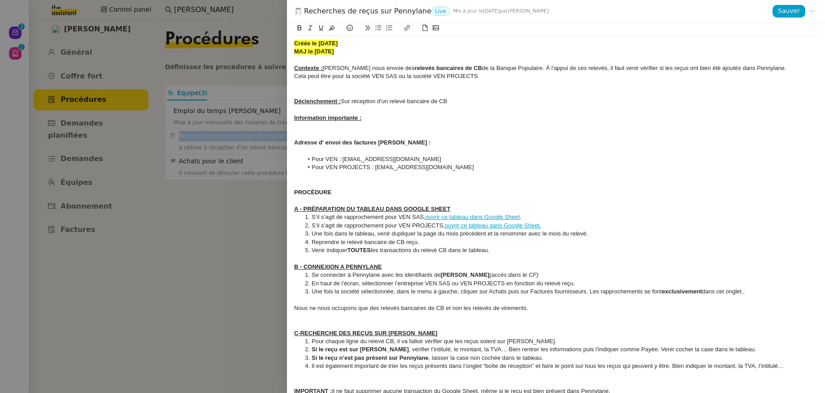
copy nz-list-item-meta "Recherches de reçus sur Pennylane"
click at [185, 241] on div at bounding box center [412, 196] width 825 height 393
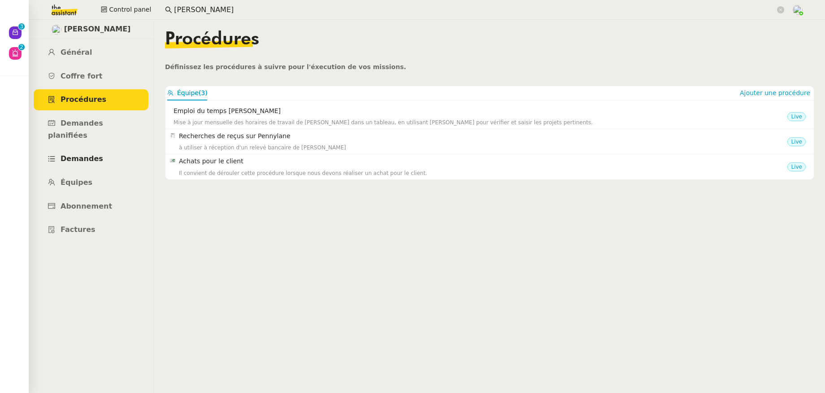
click at [90, 154] on span "Demandes" at bounding box center [82, 158] width 43 height 9
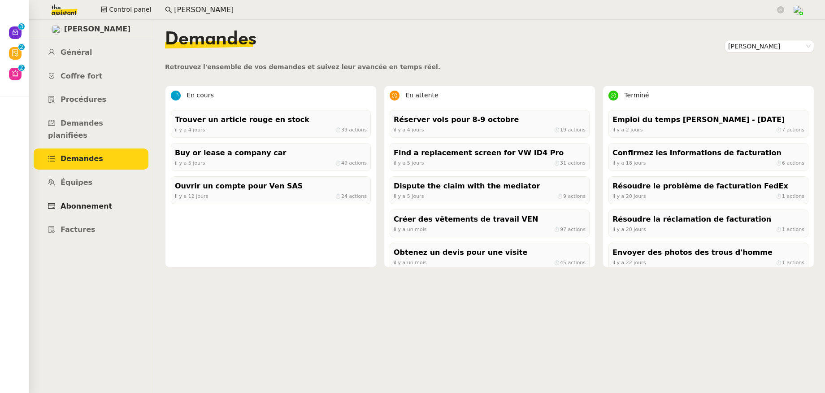
click at [93, 202] on span "Abonnement" at bounding box center [87, 206] width 52 height 9
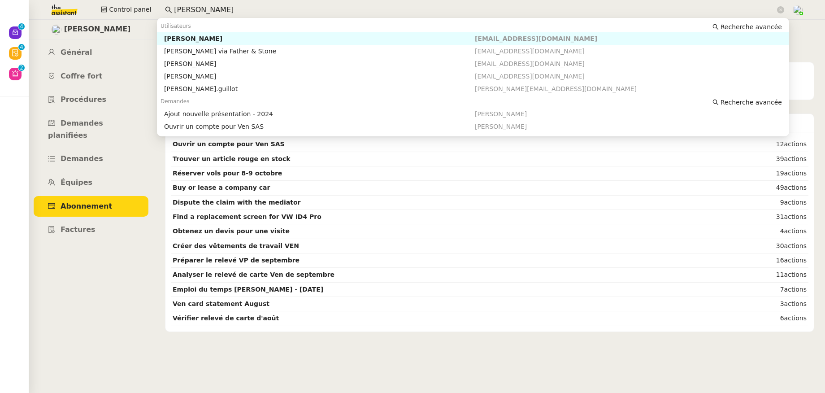
drag, startPoint x: 210, startPoint y: 9, endPoint x: 169, endPoint y: 9, distance: 41.2
click at [169, 9] on nz-input-group "[PERSON_NAME]" at bounding box center [474, 9] width 629 height 13
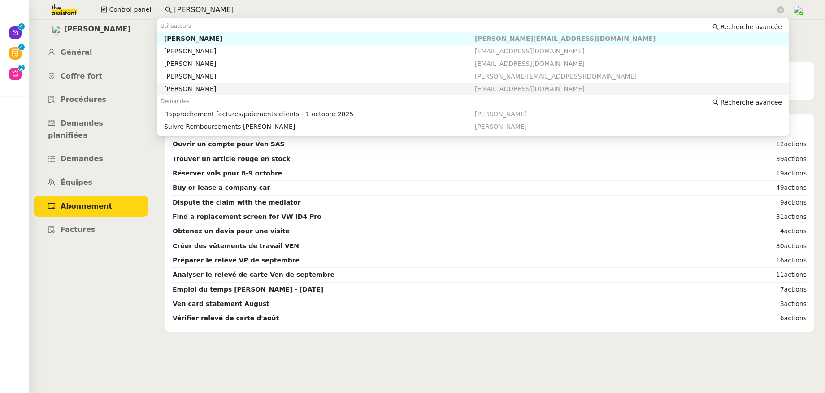
click at [192, 91] on div "[PERSON_NAME]" at bounding box center [319, 89] width 311 height 8
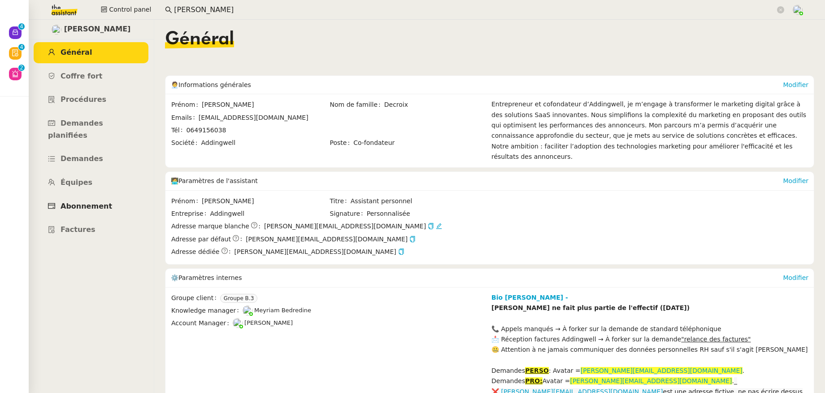
click at [92, 202] on span "Abonnement" at bounding box center [87, 206] width 52 height 9
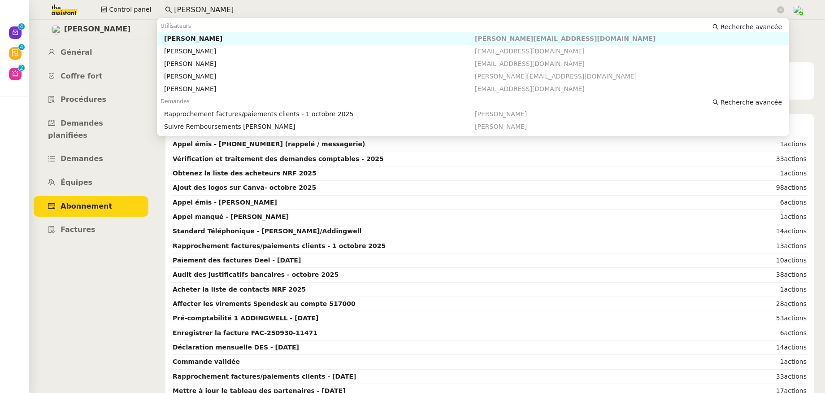
click at [191, 5] on input "[PERSON_NAME]" at bounding box center [474, 10] width 601 height 12
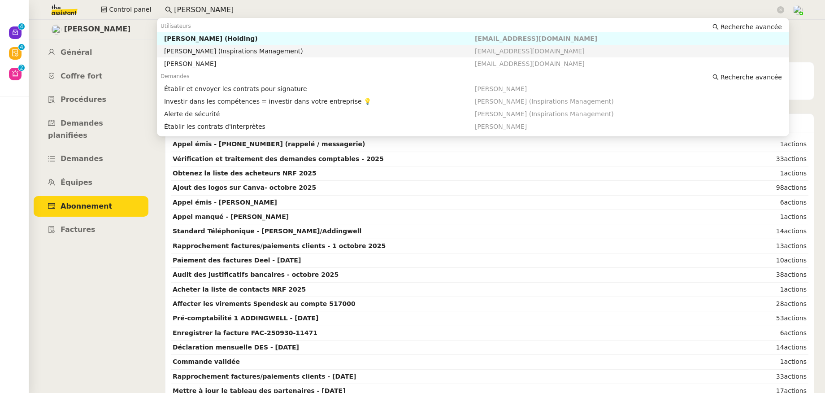
click at [216, 51] on div "[PERSON_NAME] (Inspirations Management)" at bounding box center [319, 51] width 311 height 8
type input "[PERSON_NAME]"
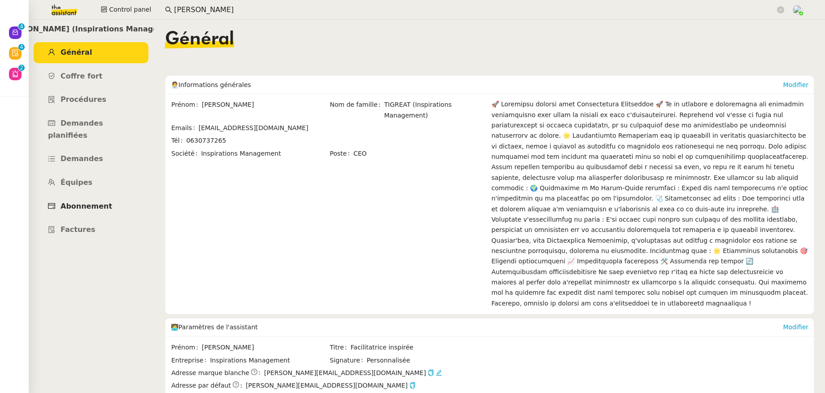
click at [89, 202] on span "Abonnement" at bounding box center [87, 206] width 52 height 9
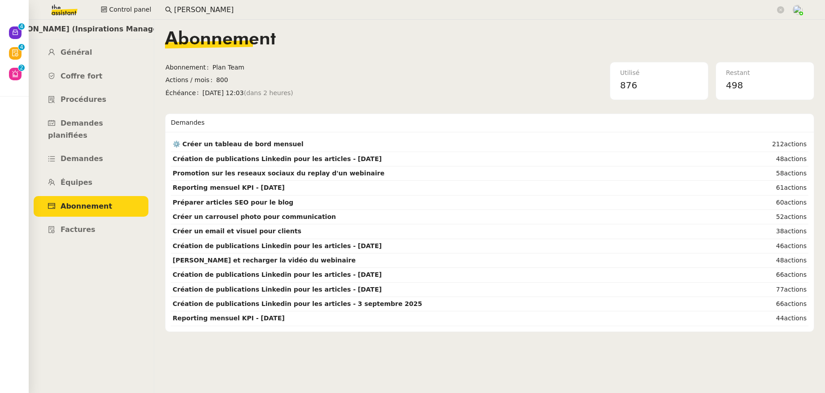
click at [216, 8] on input "[PERSON_NAME]" at bounding box center [474, 10] width 601 height 12
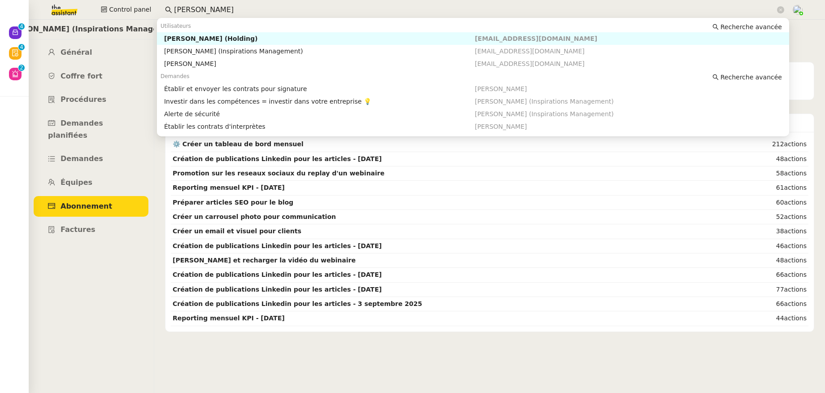
click at [206, 40] on div "[PERSON_NAME] (Holding)" at bounding box center [319, 39] width 311 height 8
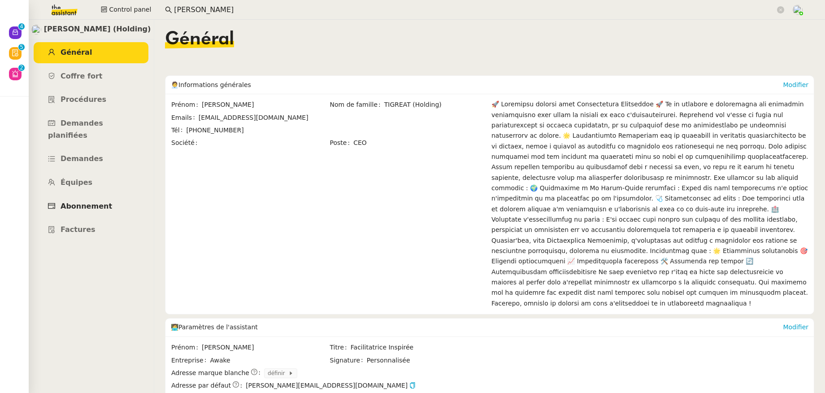
click at [87, 202] on span "Abonnement" at bounding box center [87, 206] width 52 height 9
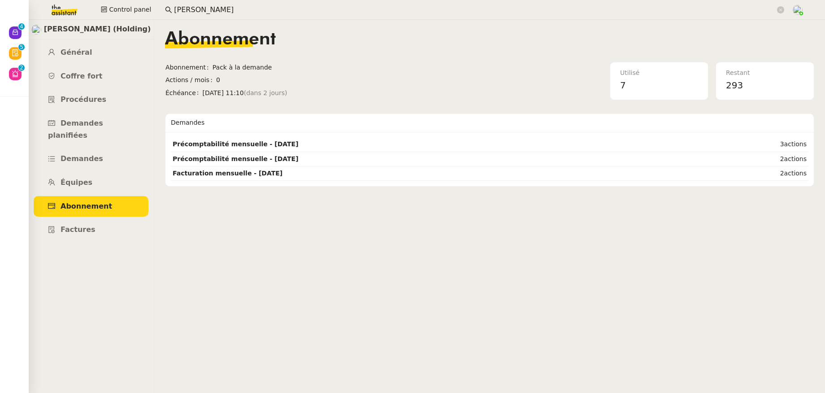
click at [225, 7] on input "[PERSON_NAME]" at bounding box center [474, 10] width 601 height 12
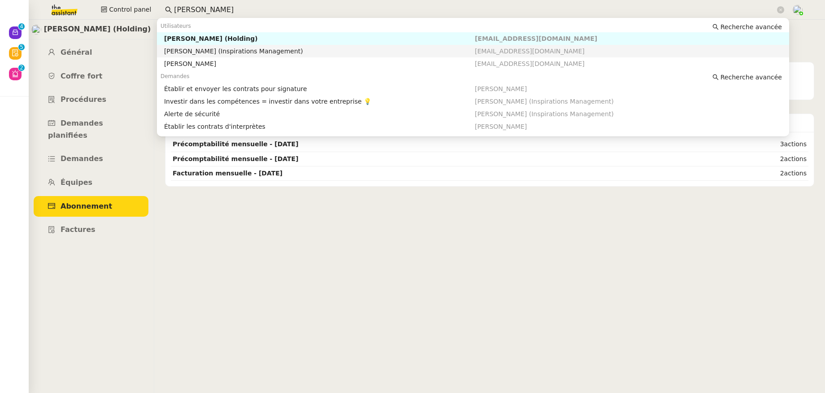
click at [217, 51] on div "[PERSON_NAME] (Inspirations Management)" at bounding box center [319, 51] width 311 height 8
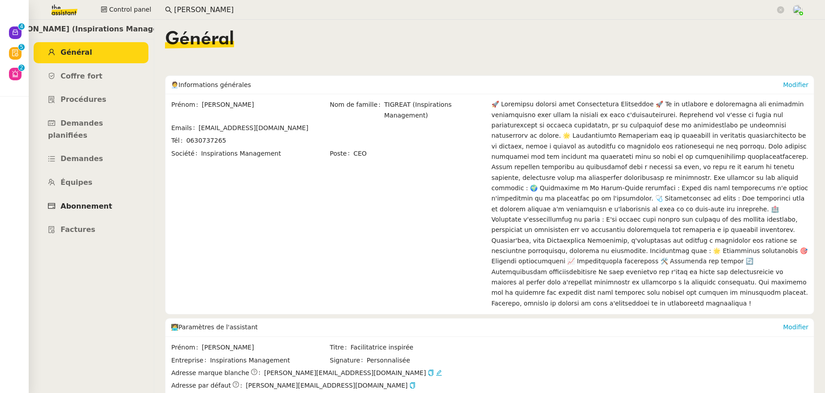
click at [86, 202] on span "Abonnement" at bounding box center [87, 206] width 52 height 9
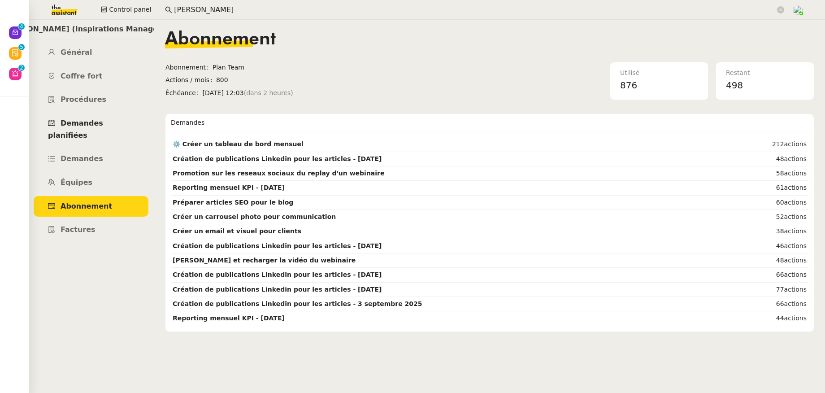
click at [103, 119] on span "Demandes planifiées" at bounding box center [75, 129] width 55 height 21
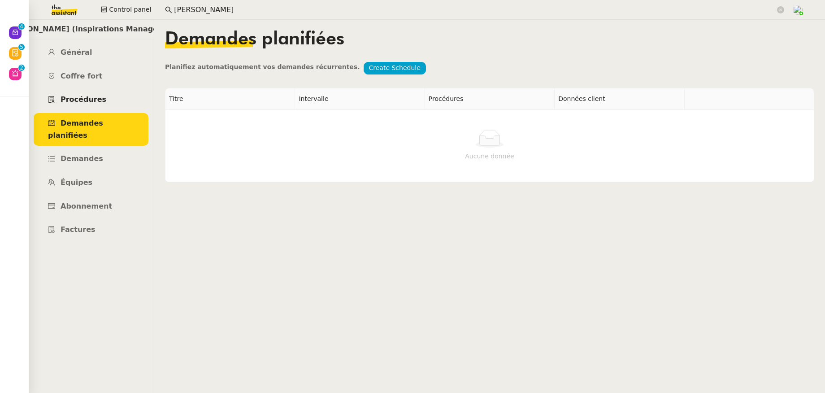
click at [98, 103] on span "Procédures" at bounding box center [84, 99] width 46 height 9
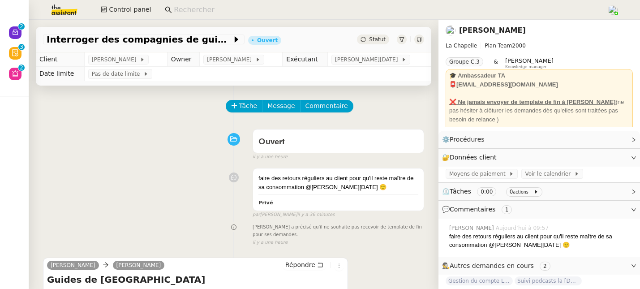
click at [478, 30] on link "[PERSON_NAME]" at bounding box center [492, 30] width 67 height 9
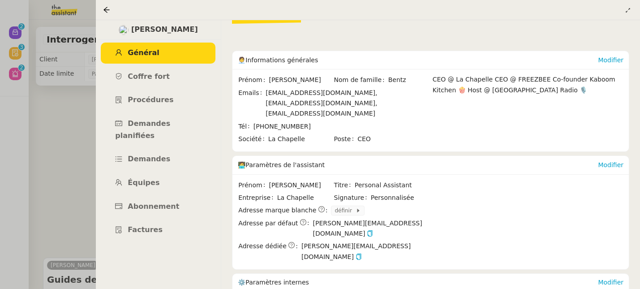
scroll to position [40, 0]
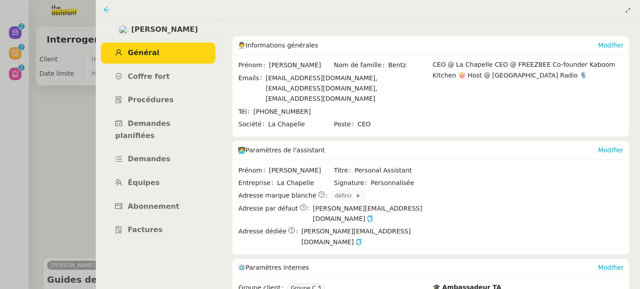
click at [104, 11] on icon at bounding box center [106, 9] width 7 height 7
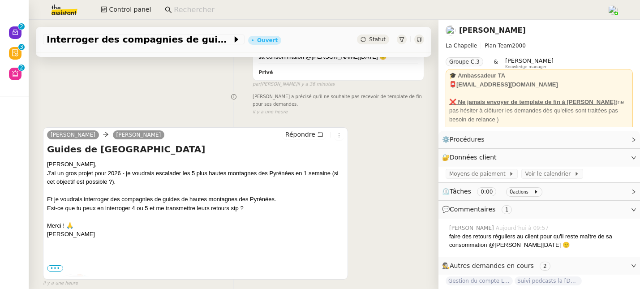
scroll to position [131, 0]
click at [469, 30] on link "Hugo Bentz" at bounding box center [492, 30] width 67 height 9
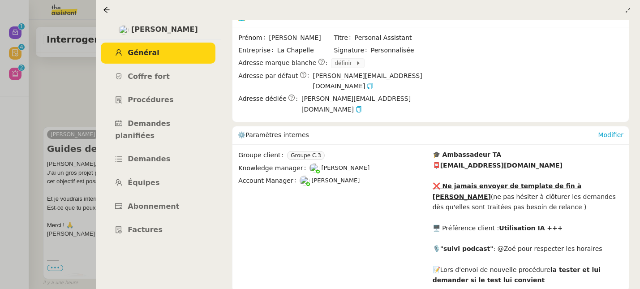
scroll to position [174, 0]
